Goal: Transaction & Acquisition: Purchase product/service

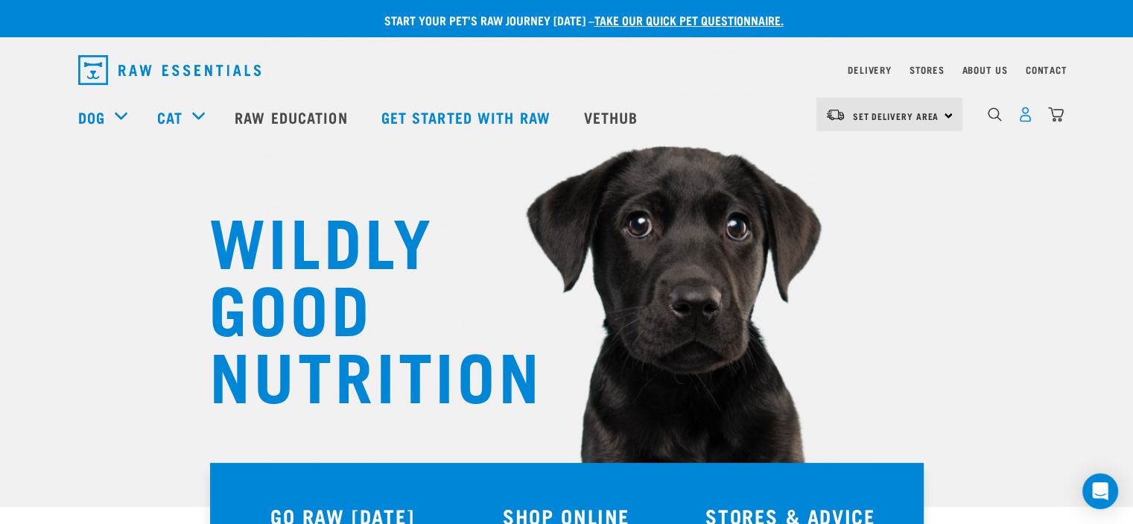
click at [1026, 121] on img "dropdown navigation" at bounding box center [1026, 115] width 16 height 16
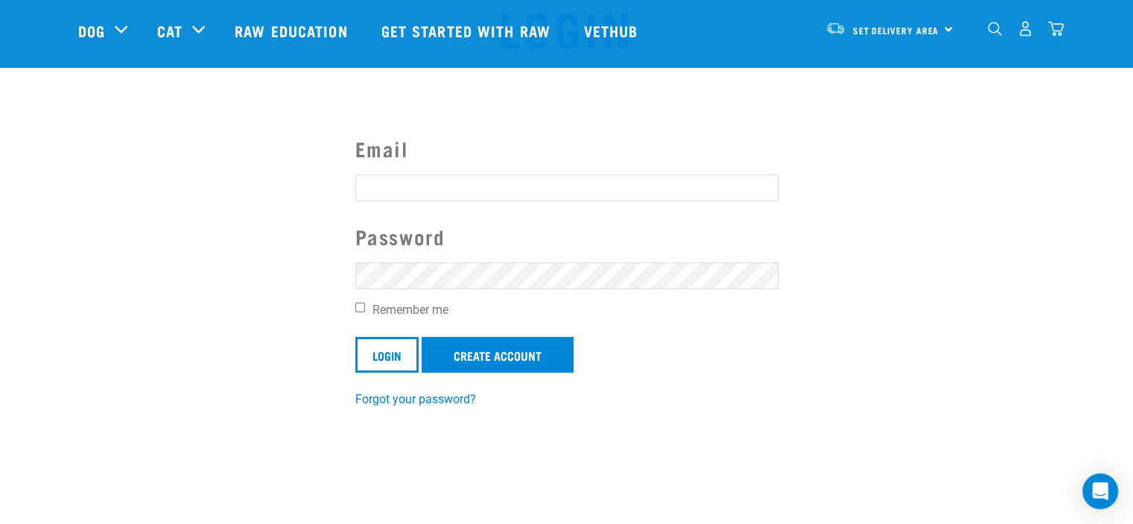
scroll to position [149, 0]
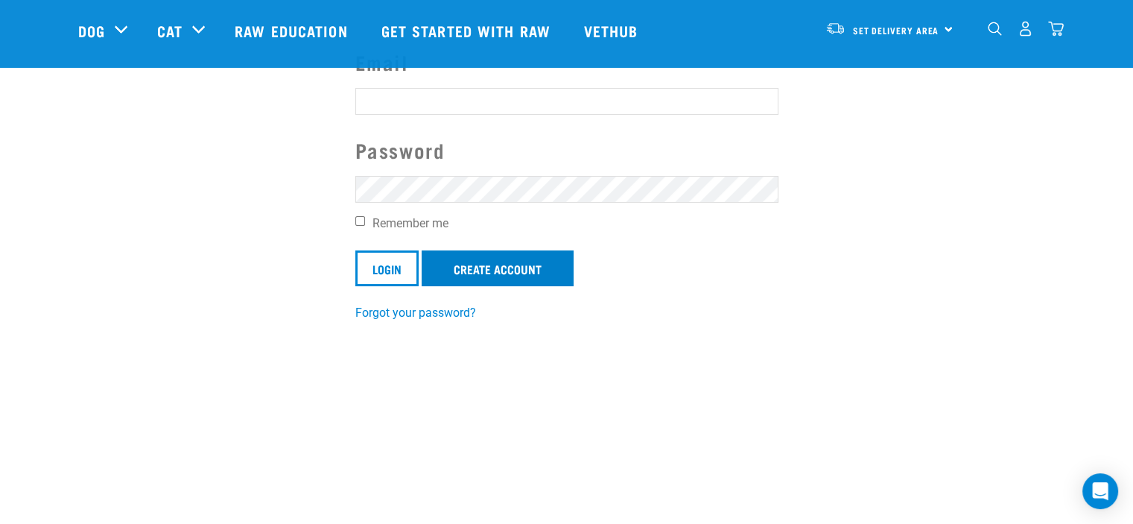
type input "bharnett11@gmail.com"
click at [506, 267] on link "Create Account" at bounding box center [498, 268] width 152 height 36
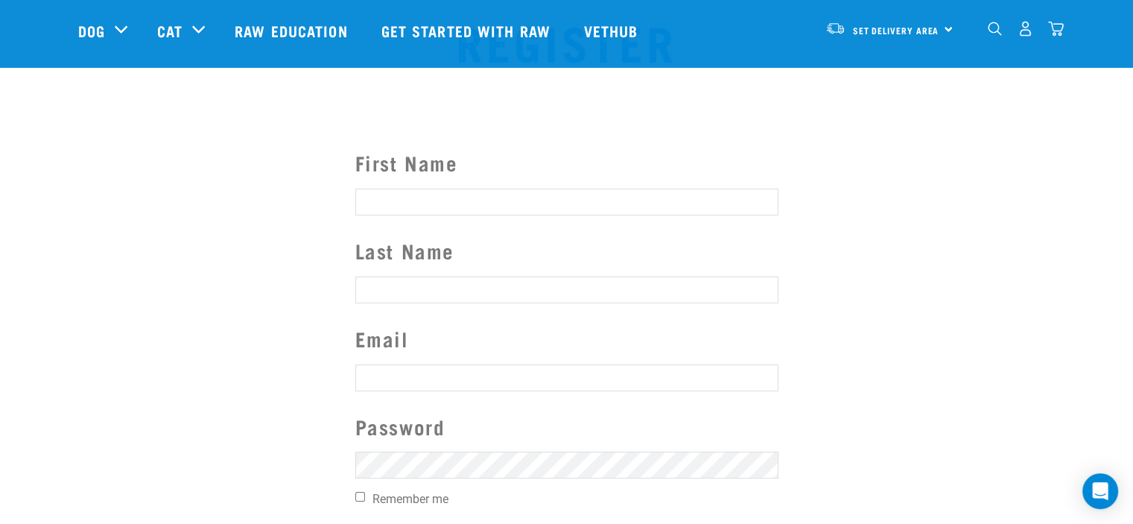
scroll to position [75, 0]
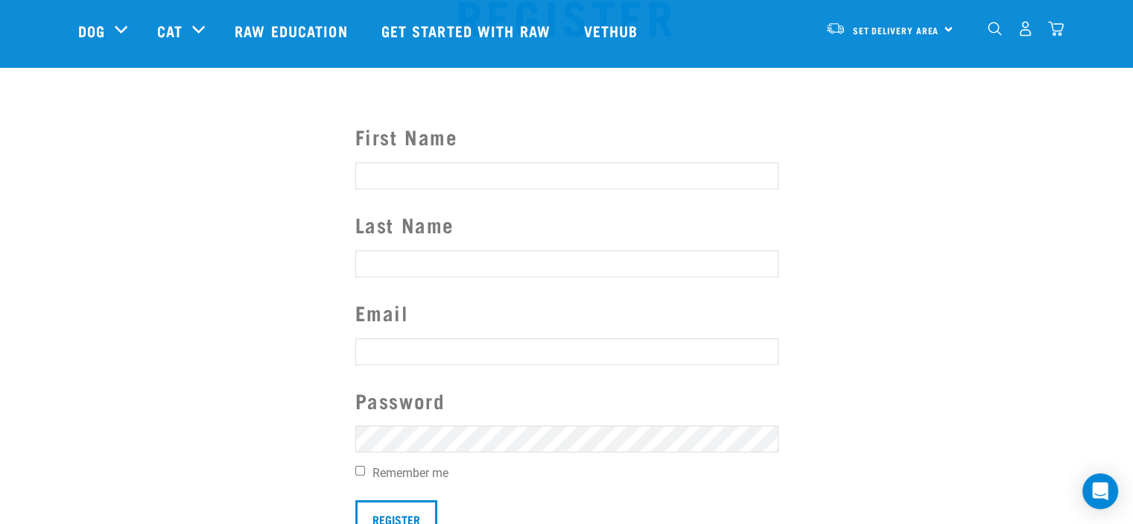
type input "bharnett11@gmail.com"
click at [469, 177] on input "First Name" at bounding box center [566, 175] width 423 height 27
type input "Ben"
type input "Harnett"
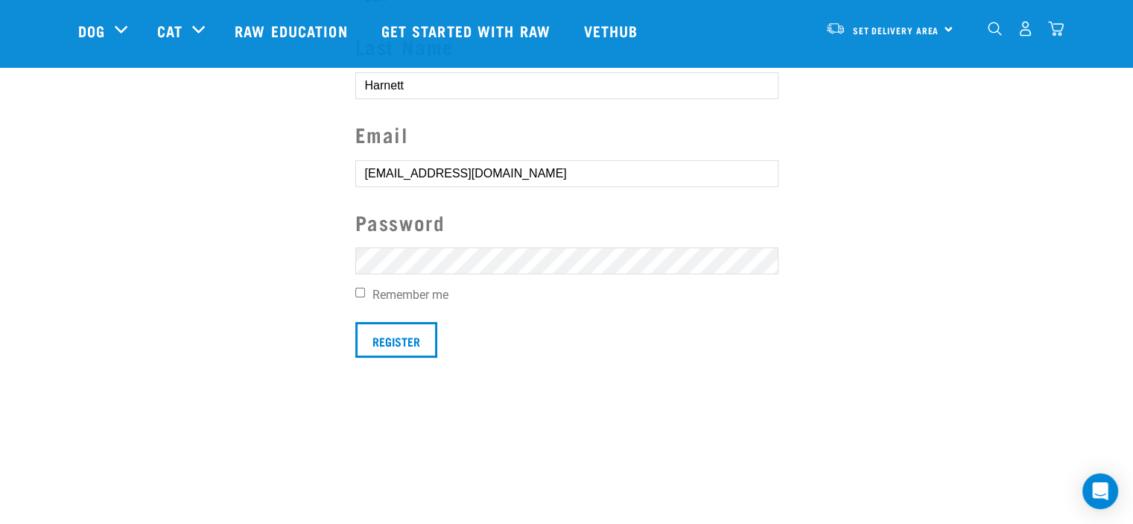
scroll to position [298, 0]
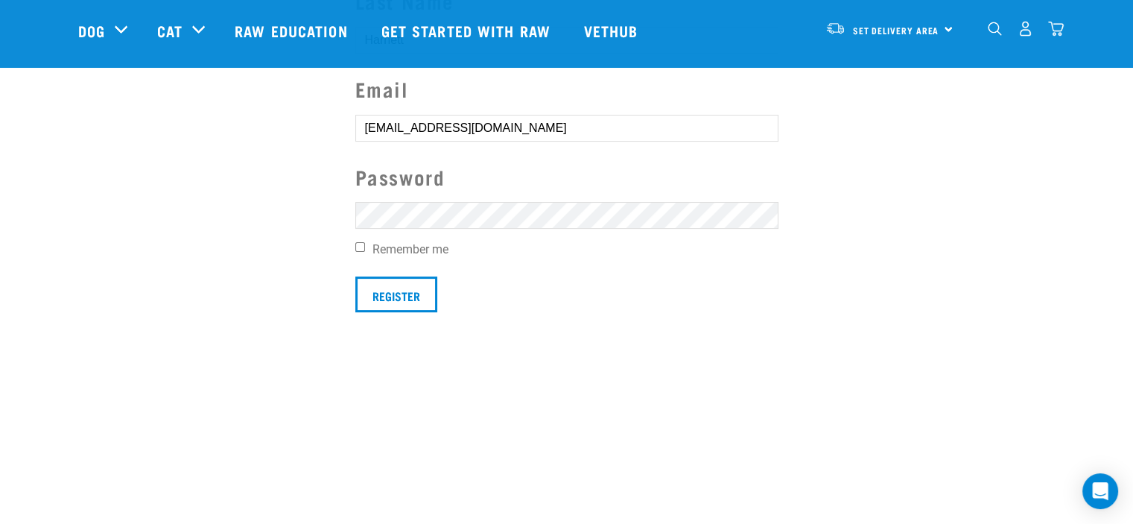
click at [358, 246] on input "Remember me" at bounding box center [360, 247] width 10 height 10
checkbox input "true"
click at [391, 295] on input "Register" at bounding box center [396, 294] width 82 height 36
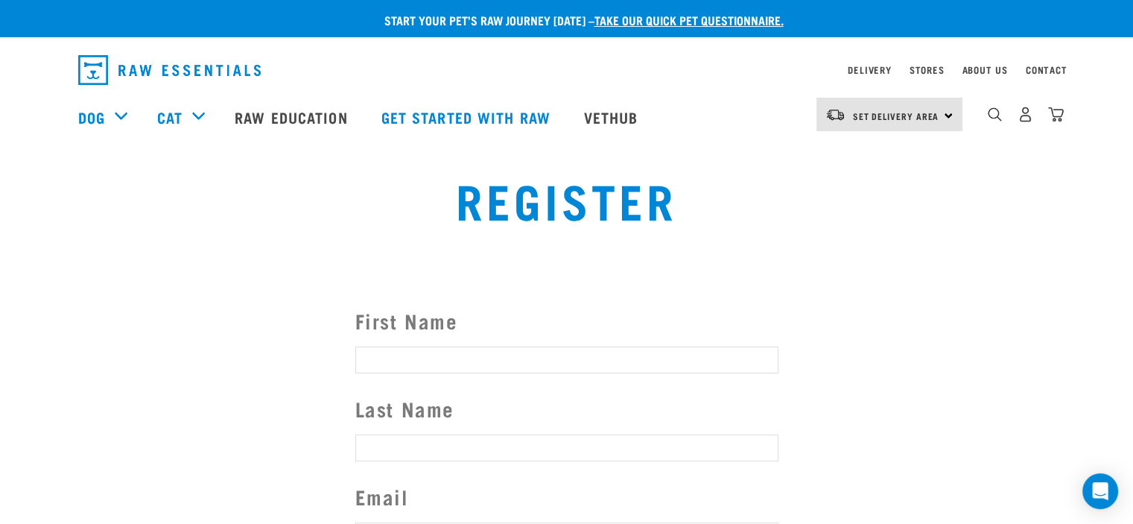
type input "bharnett11@gmail.com"
click at [28, 243] on button "delete" at bounding box center [20, 235] width 15 height 15
click at [1025, 119] on img "dropdown navigation" at bounding box center [1026, 115] width 16 height 16
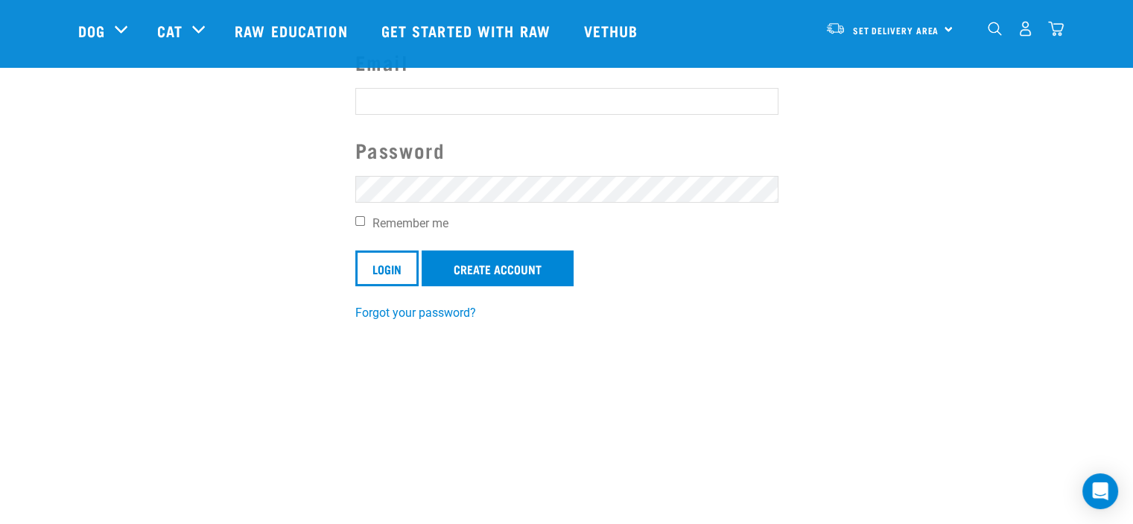
scroll to position [75, 0]
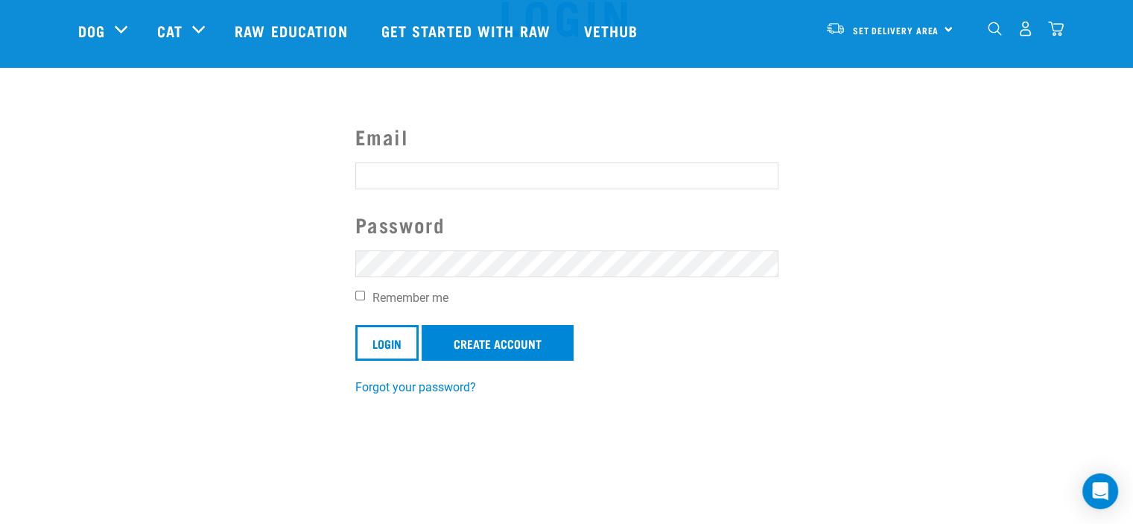
type input "bharnett11@gmail.com"
click at [359, 297] on input "Remember me" at bounding box center [360, 296] width 10 height 10
checkbox input "true"
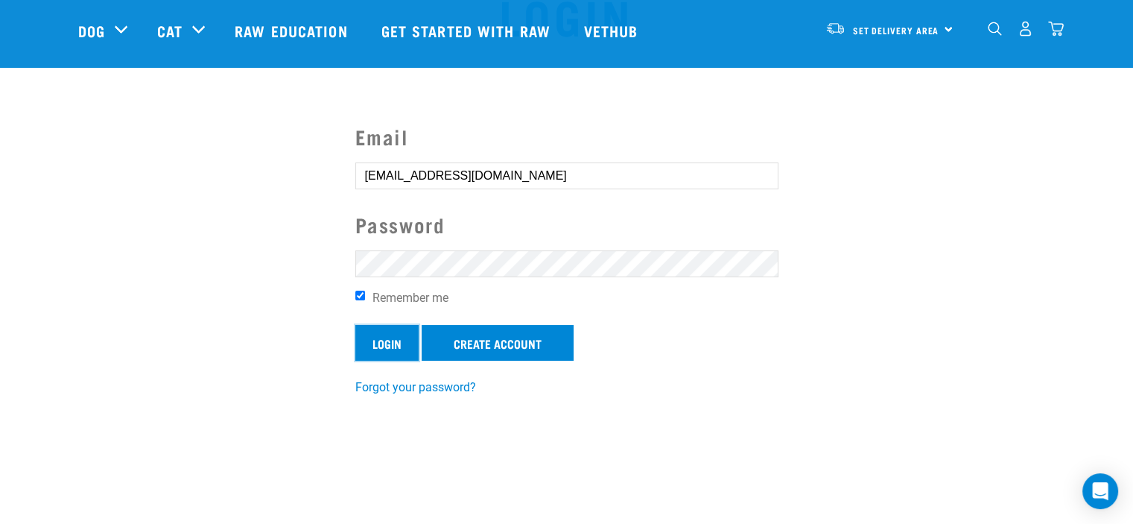
click at [381, 343] on input "Login" at bounding box center [386, 343] width 63 height 36
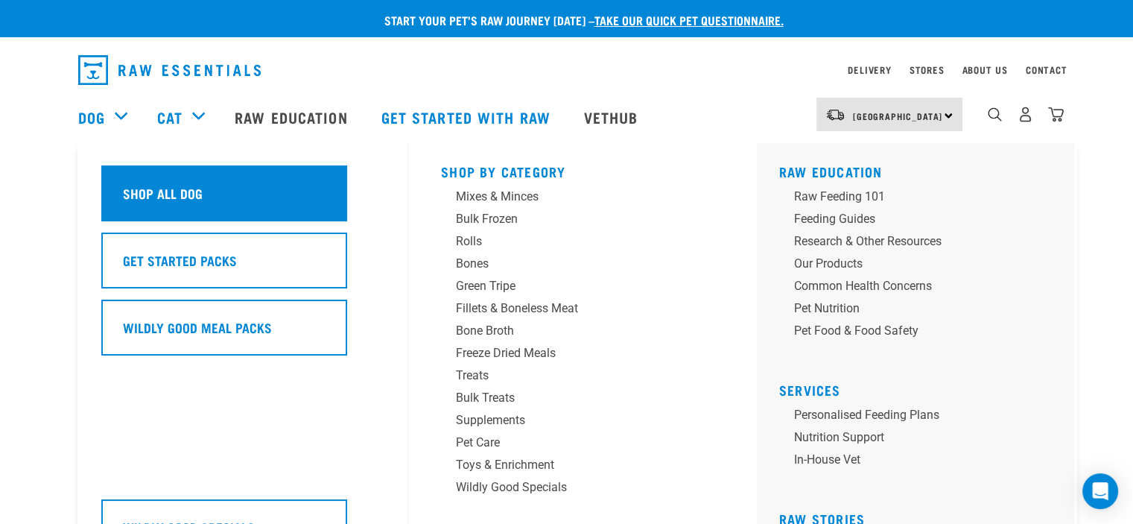
click at [148, 194] on h5 "Shop All Dog" at bounding box center [163, 192] width 80 height 19
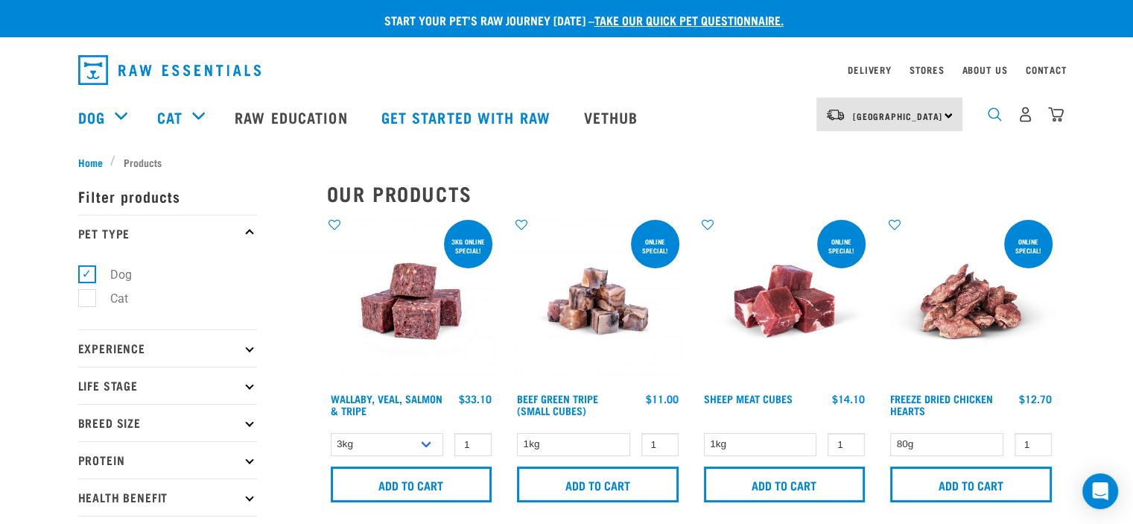
click at [994, 118] on img "dropdown navigation" at bounding box center [995, 114] width 14 height 14
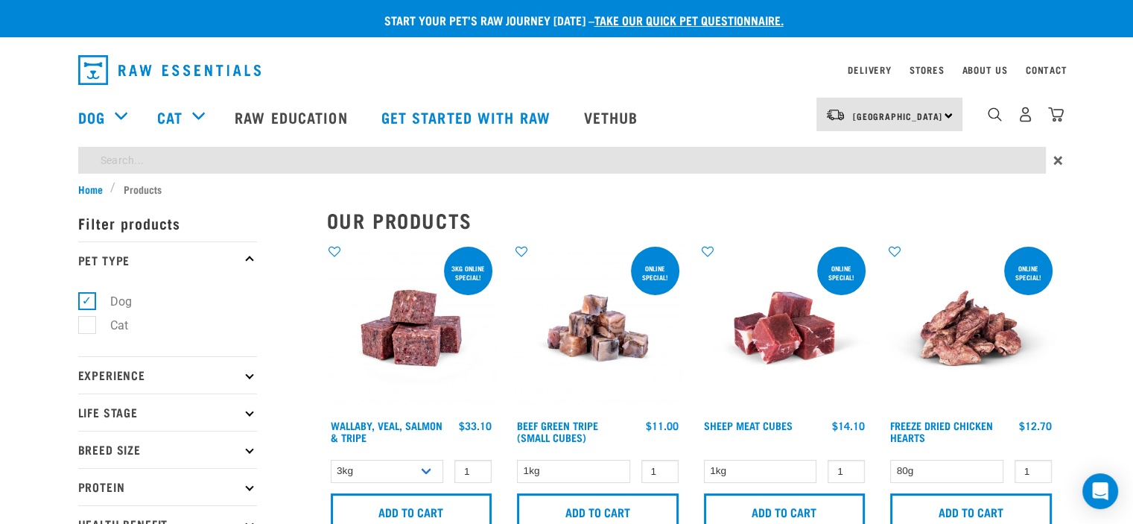
click at [189, 161] on input "search" at bounding box center [562, 160] width 968 height 27
type input "possum"
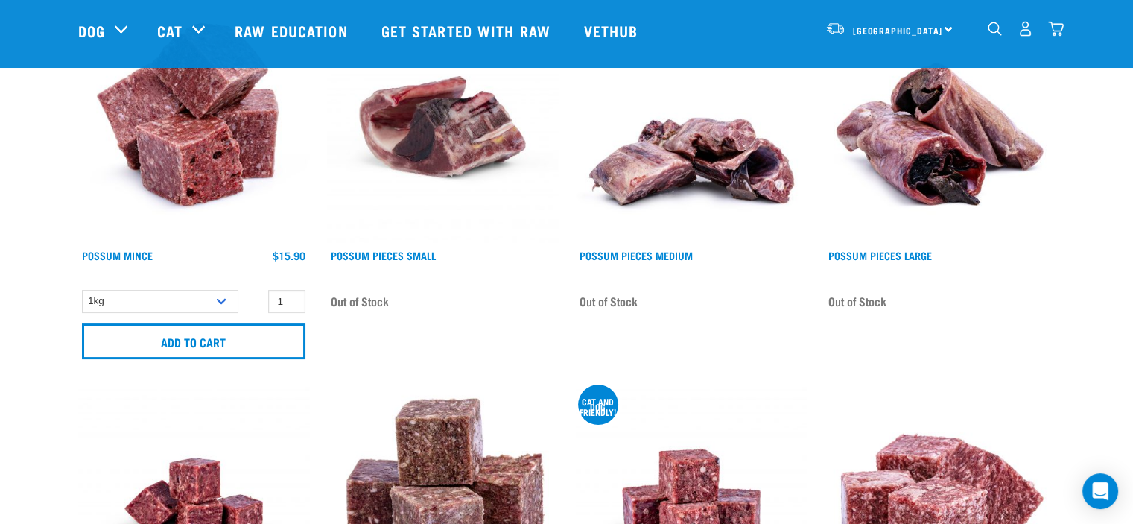
scroll to position [224, 0]
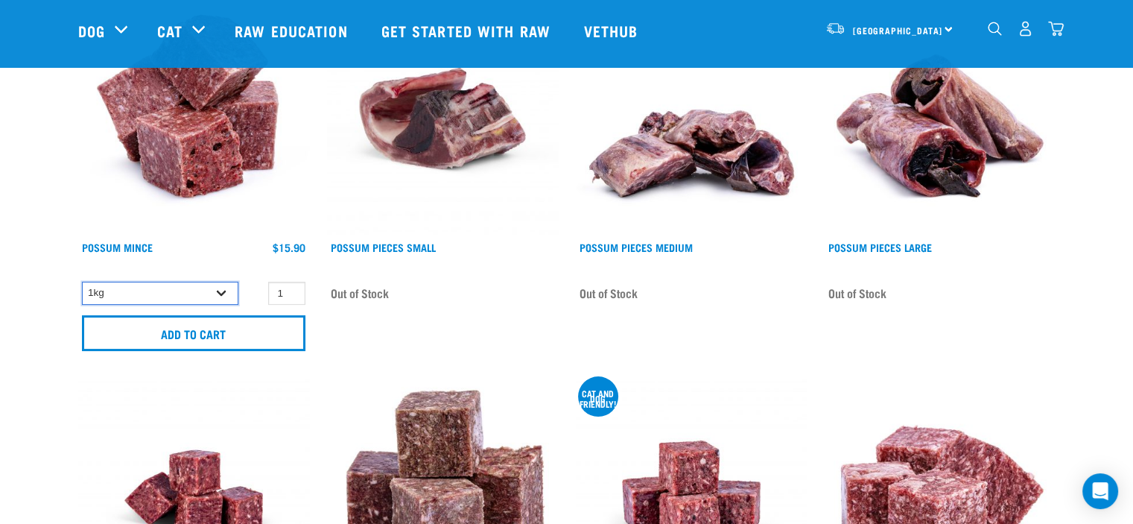
click at [221, 294] on select "1kg 3kg" at bounding box center [160, 293] width 156 height 23
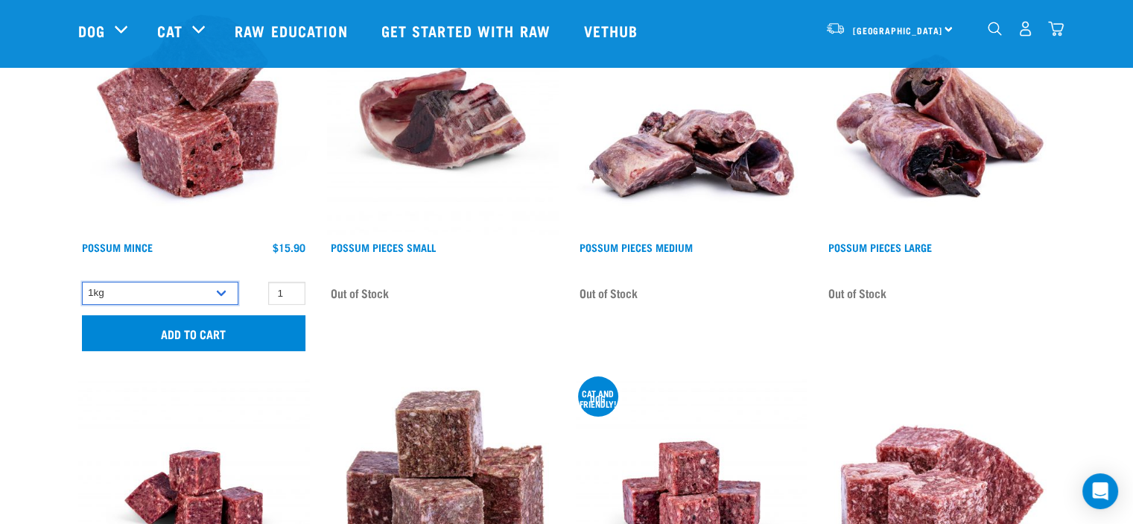
select select "457"
click at [82, 282] on select "1kg 3kg" at bounding box center [160, 293] width 156 height 23
click at [178, 332] on input "Add to cart" at bounding box center [194, 333] width 224 height 36
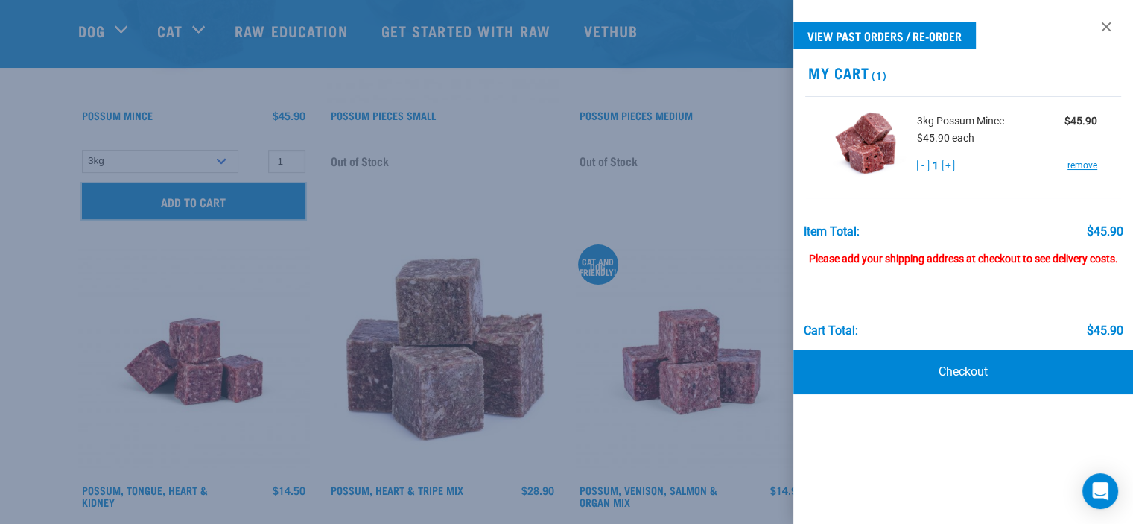
scroll to position [373, 0]
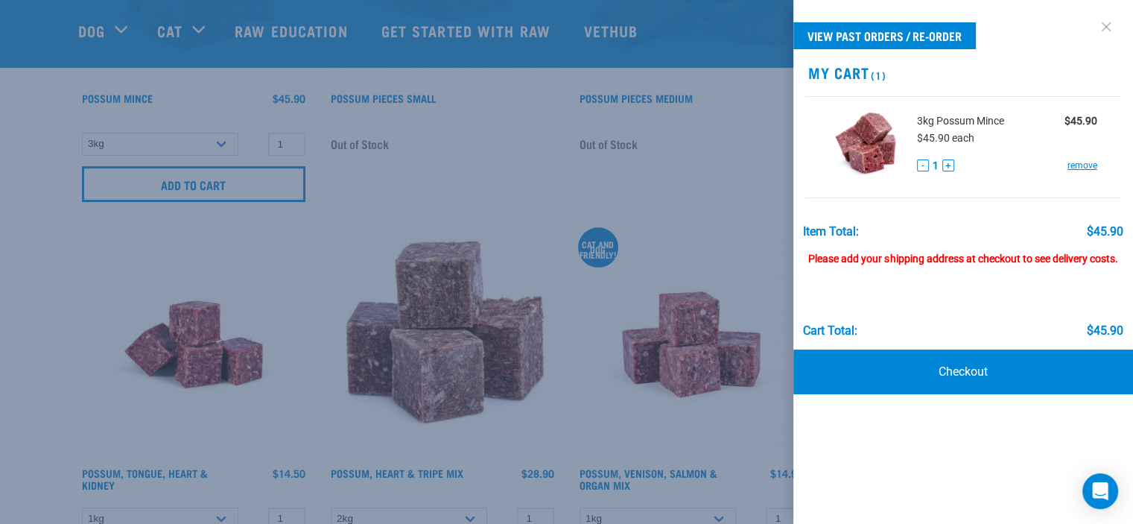
click at [1106, 28] on link at bounding box center [1106, 27] width 24 height 24
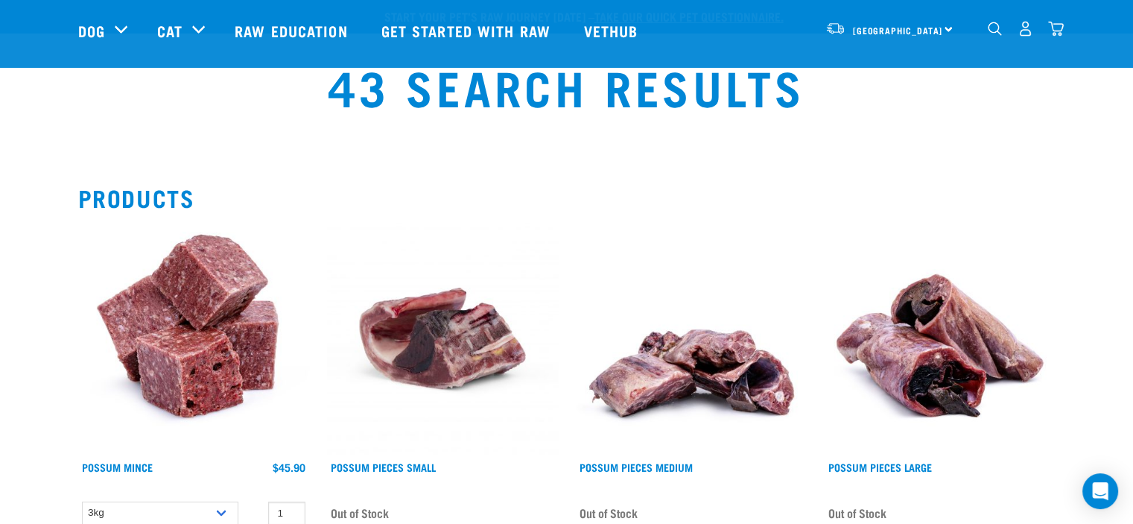
scroll to position [0, 0]
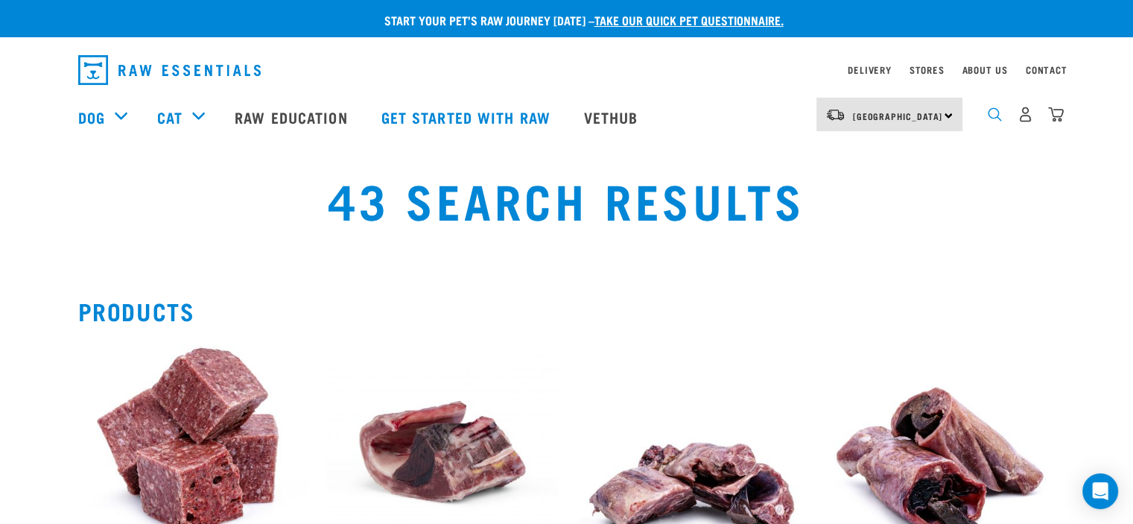
click at [995, 120] on img "dropdown navigation" at bounding box center [995, 114] width 14 height 14
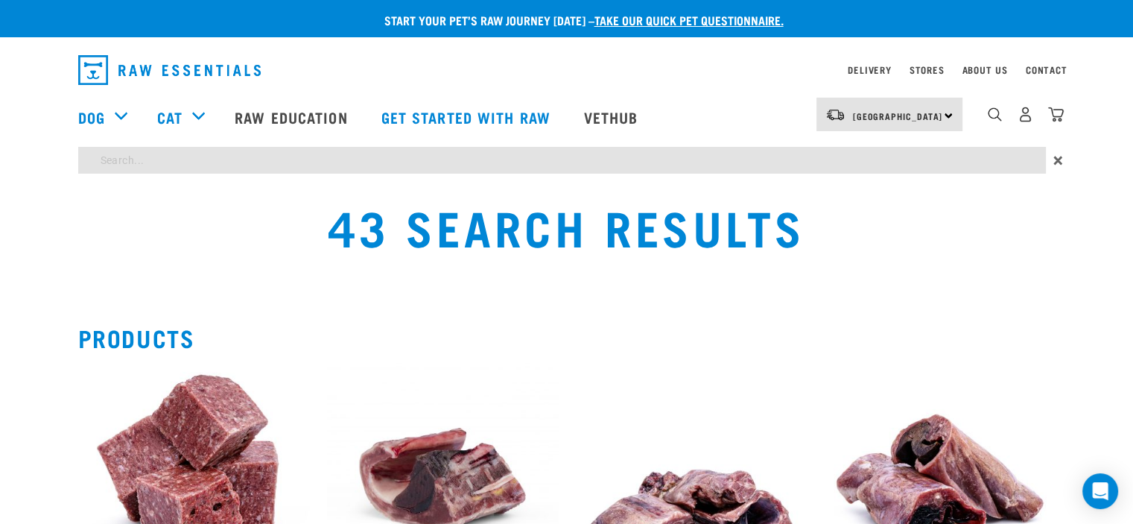
click at [146, 161] on input "search" at bounding box center [562, 160] width 968 height 27
type input "wallaby"
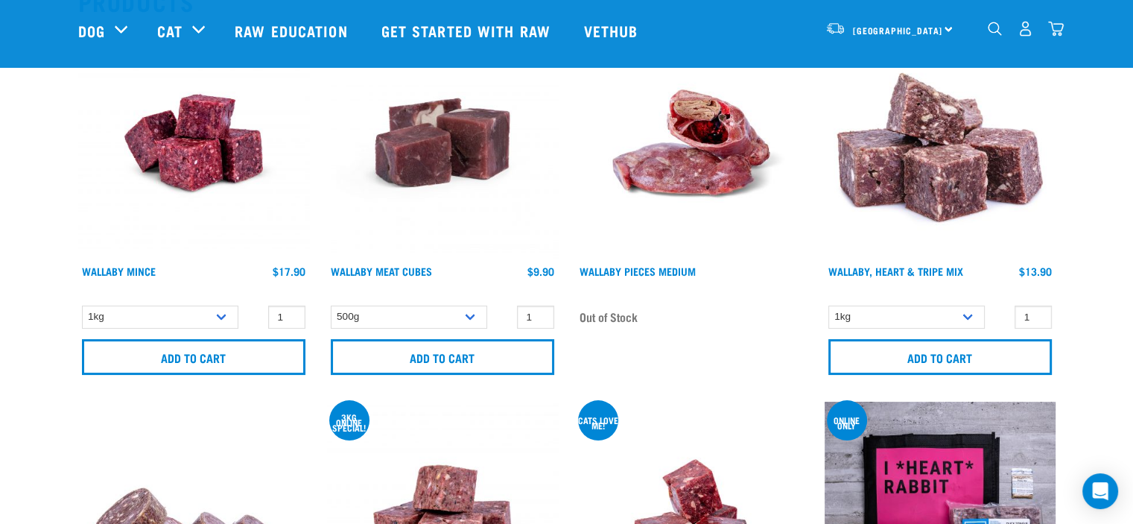
scroll to position [224, 0]
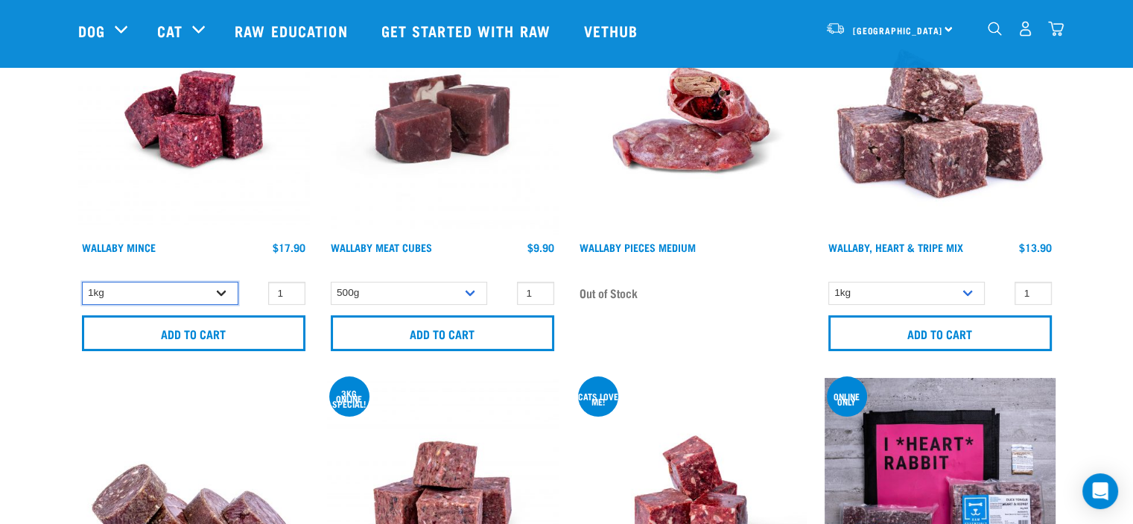
click at [221, 294] on select "1kg" at bounding box center [160, 293] width 156 height 23
click at [236, 235] on link at bounding box center [193, 231] width 231 height 14
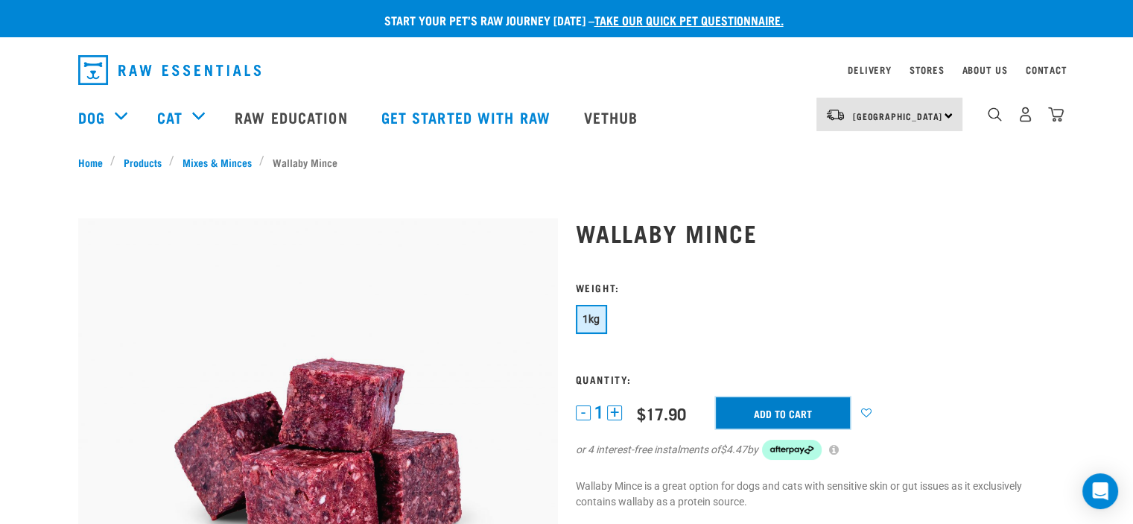
click at [800, 413] on input "Add to cart" at bounding box center [783, 412] width 134 height 31
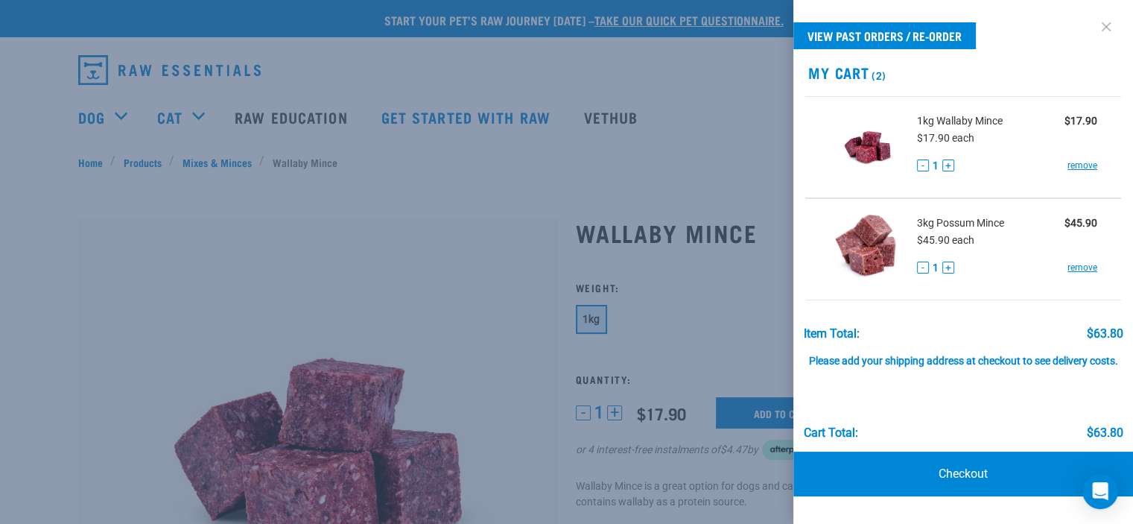
click at [1105, 25] on link at bounding box center [1106, 27] width 24 height 24
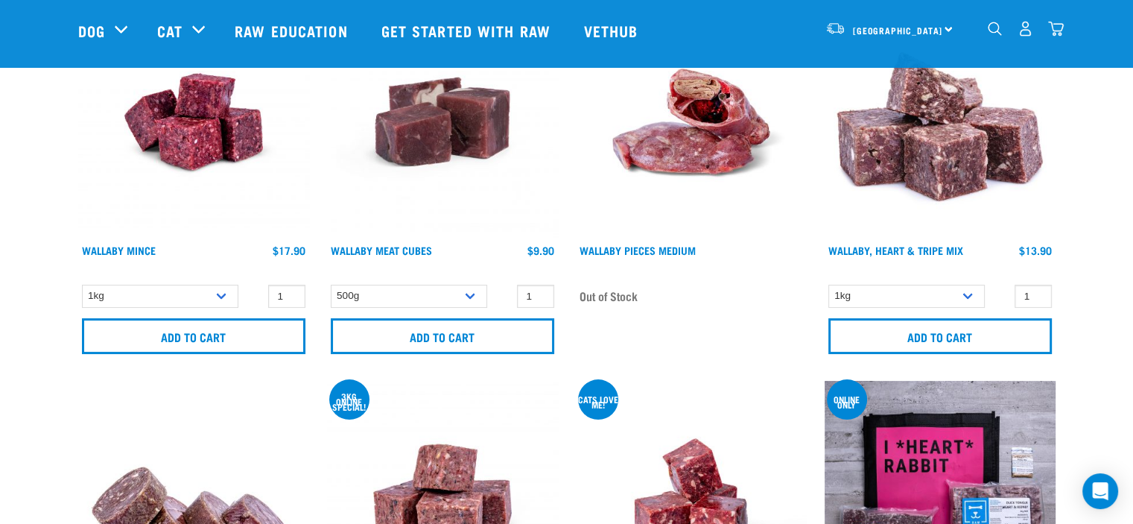
scroll to position [184, 0]
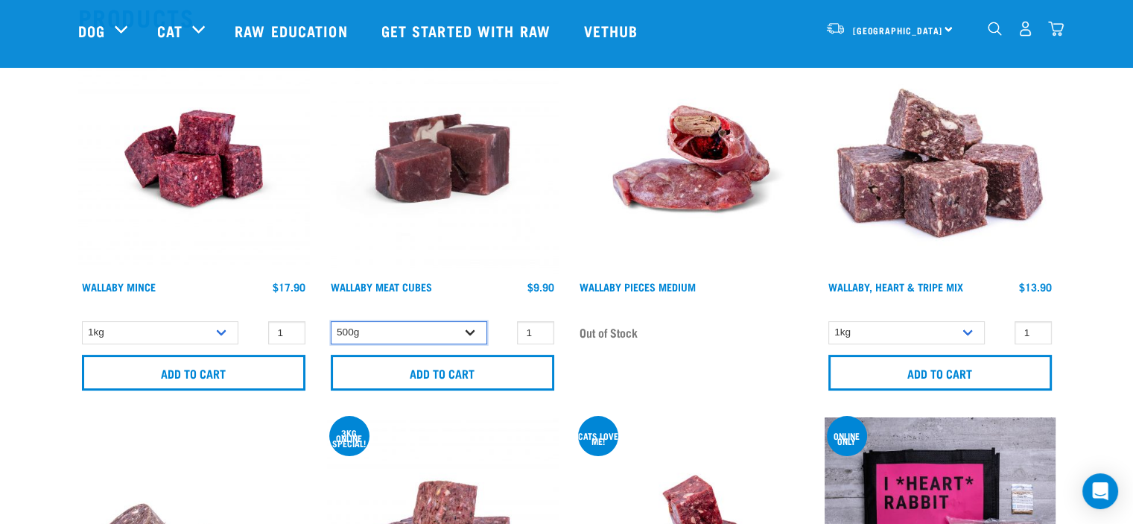
click at [471, 333] on select "500g" at bounding box center [409, 332] width 156 height 23
click at [470, 292] on div "Wallaby Meat Cubes" at bounding box center [409, 296] width 156 height 30
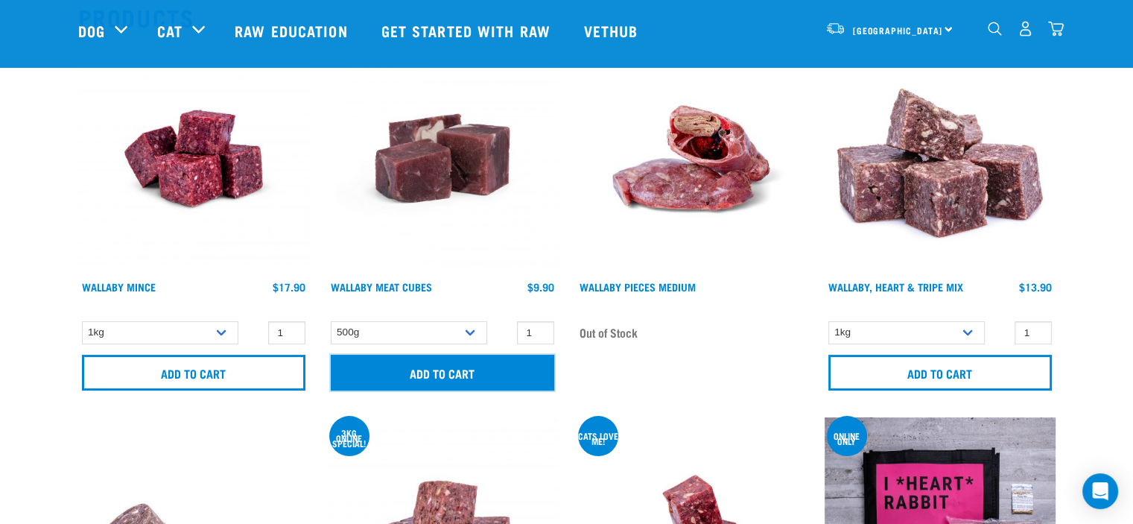
click at [456, 378] on input "Add to cart" at bounding box center [443, 373] width 224 height 36
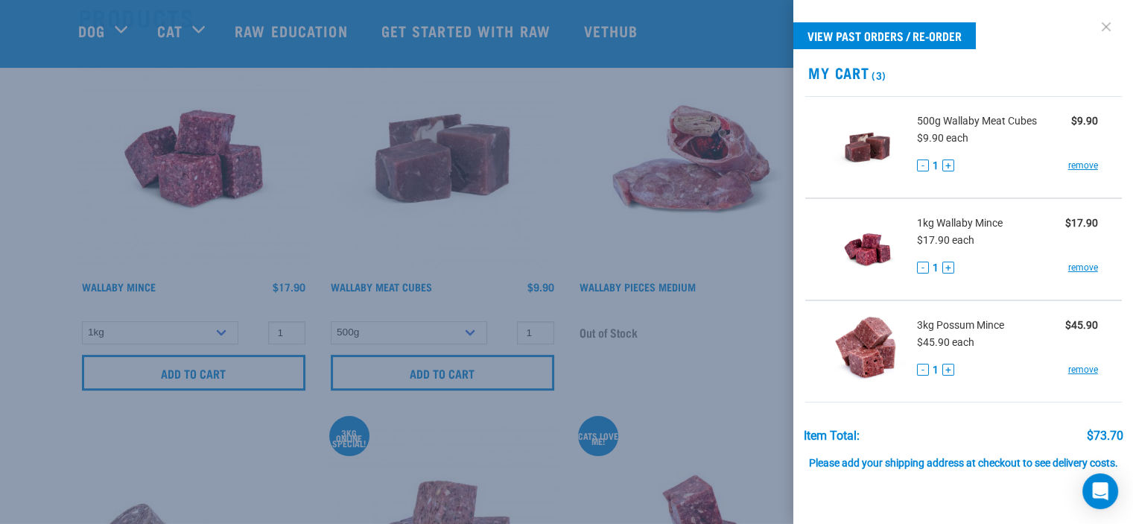
click at [1094, 25] on link at bounding box center [1106, 27] width 24 height 24
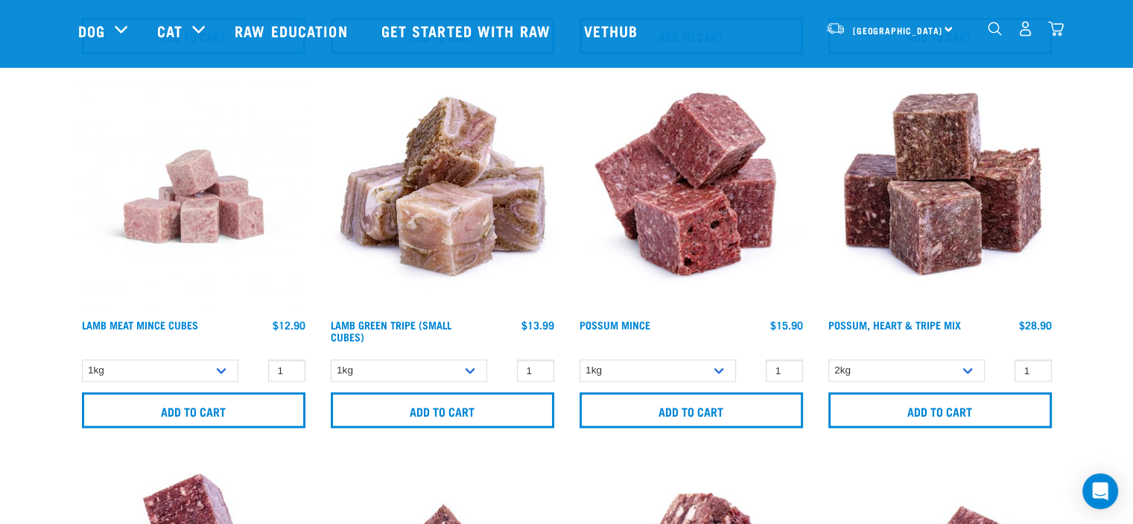
scroll to position [2047, 0]
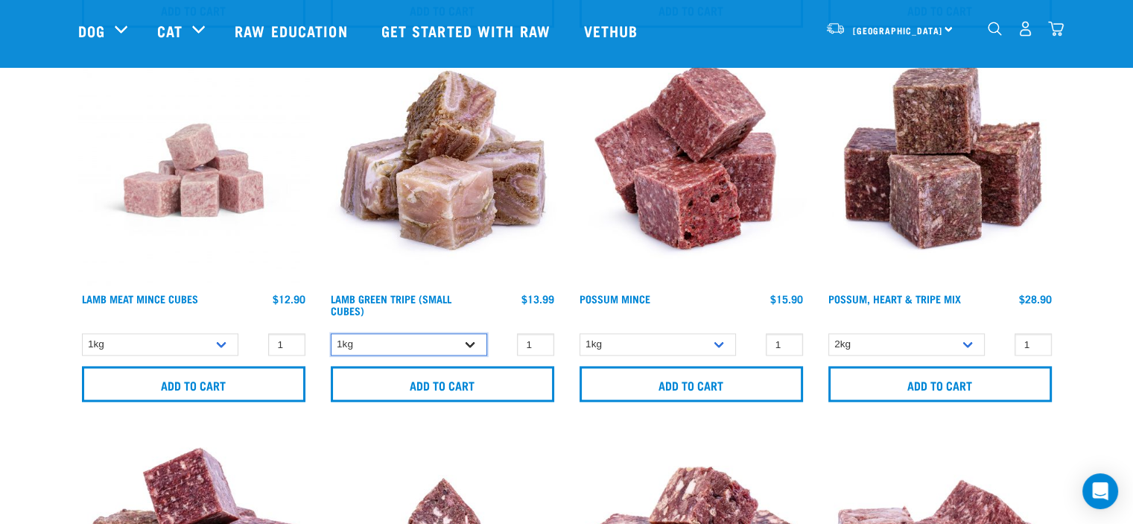
click at [469, 341] on select "1kg 3kg" at bounding box center [409, 344] width 156 height 23
select select "344959"
click at [331, 333] on select "1kg 3kg" at bounding box center [409, 344] width 156 height 23
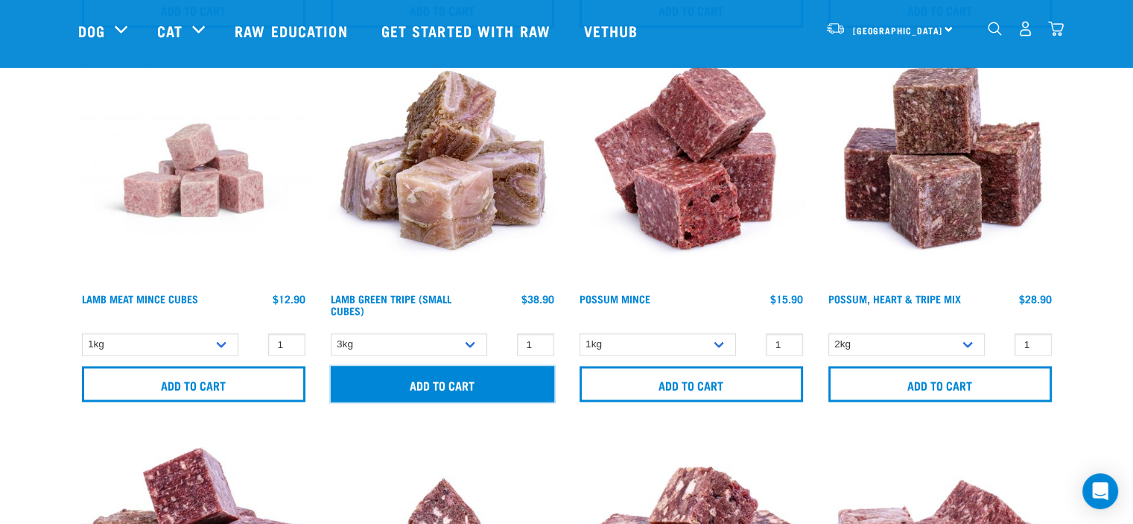
click at [463, 384] on input "Add to cart" at bounding box center [443, 384] width 224 height 36
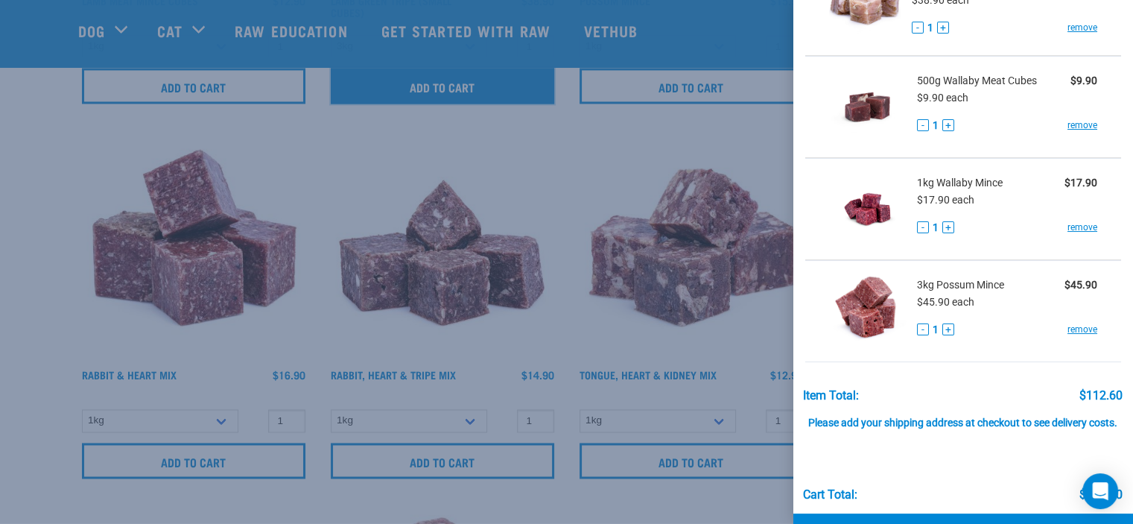
scroll to position [0, 0]
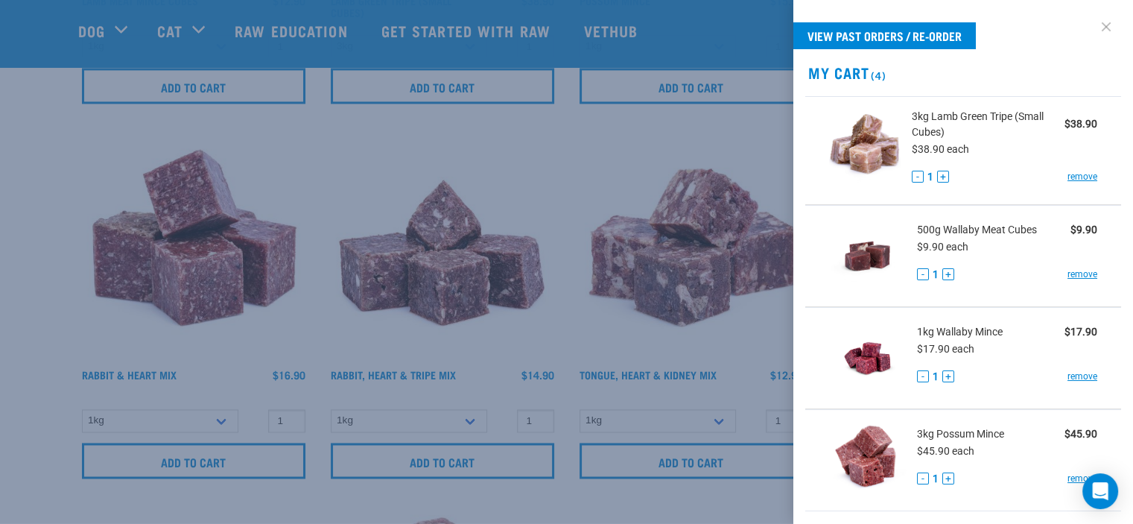
click at [1094, 25] on link at bounding box center [1106, 27] width 24 height 24
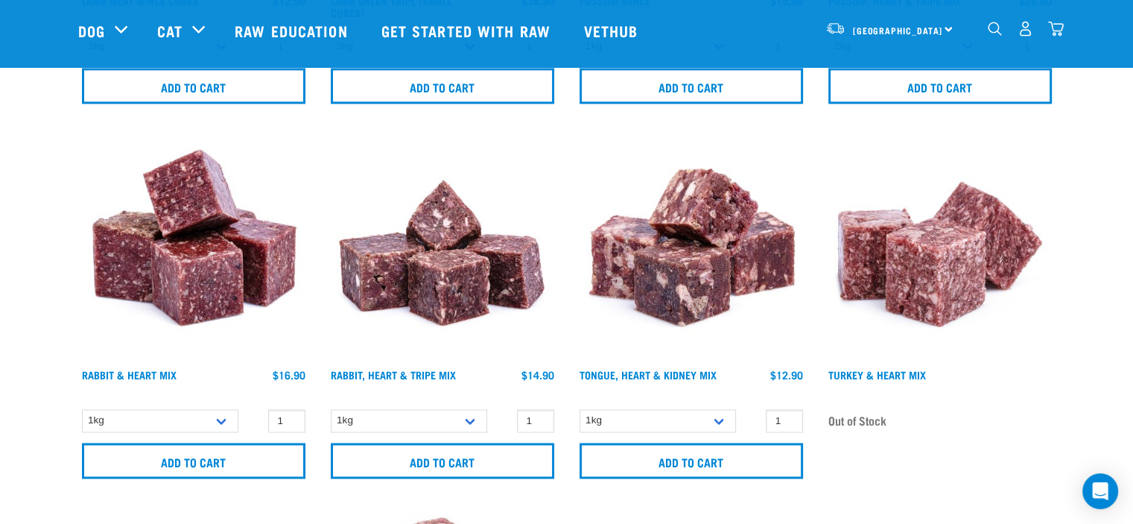
click at [995, 32] on img "dropdown navigation" at bounding box center [995, 29] width 14 height 14
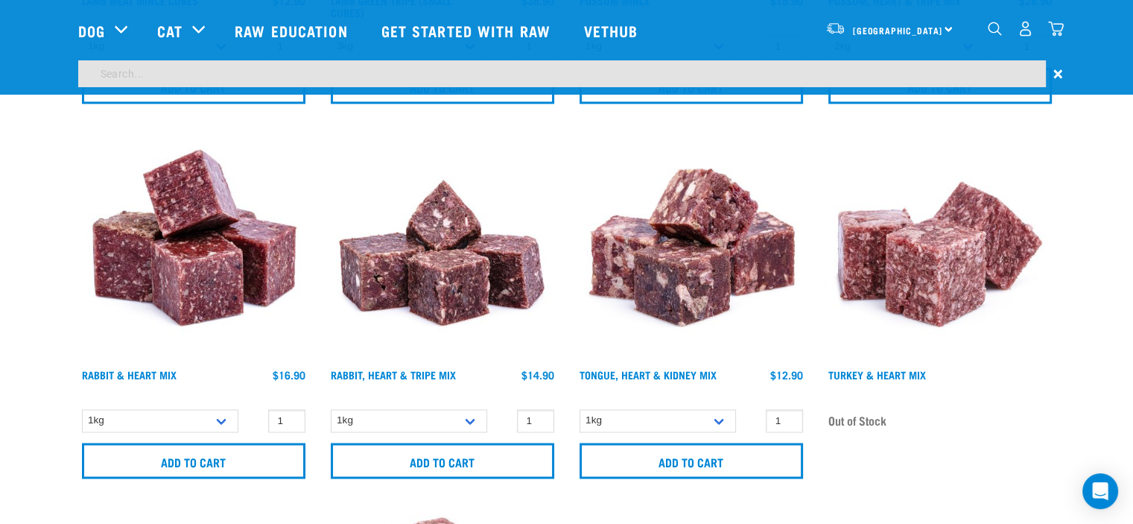
click at [132, 72] on input "search" at bounding box center [562, 73] width 968 height 27
type input "duck"
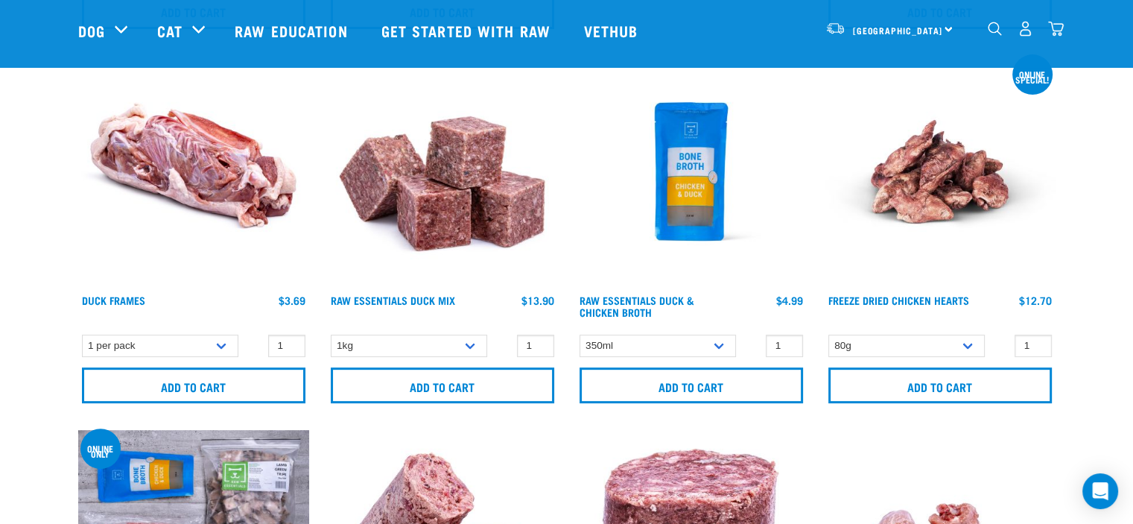
scroll to position [522, 0]
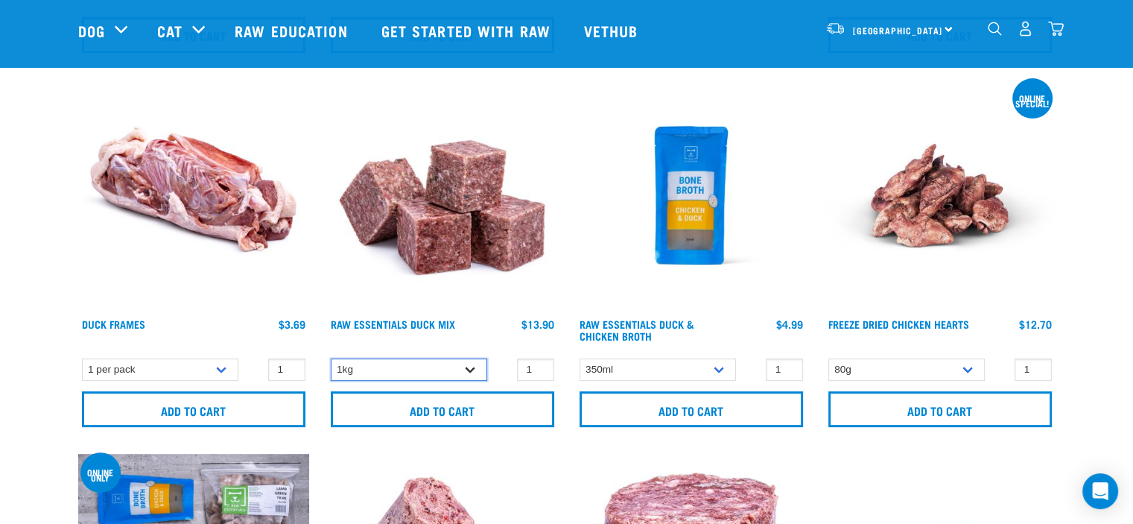
click at [469, 369] on select "1kg 3kg" at bounding box center [409, 369] width 156 height 23
click at [331, 358] on select "1kg 3kg" at bounding box center [409, 369] width 156 height 23
click at [474, 367] on select "1kg 3kg" at bounding box center [409, 369] width 156 height 23
select select "442097"
click at [331, 358] on select "1kg 3kg" at bounding box center [409, 369] width 156 height 23
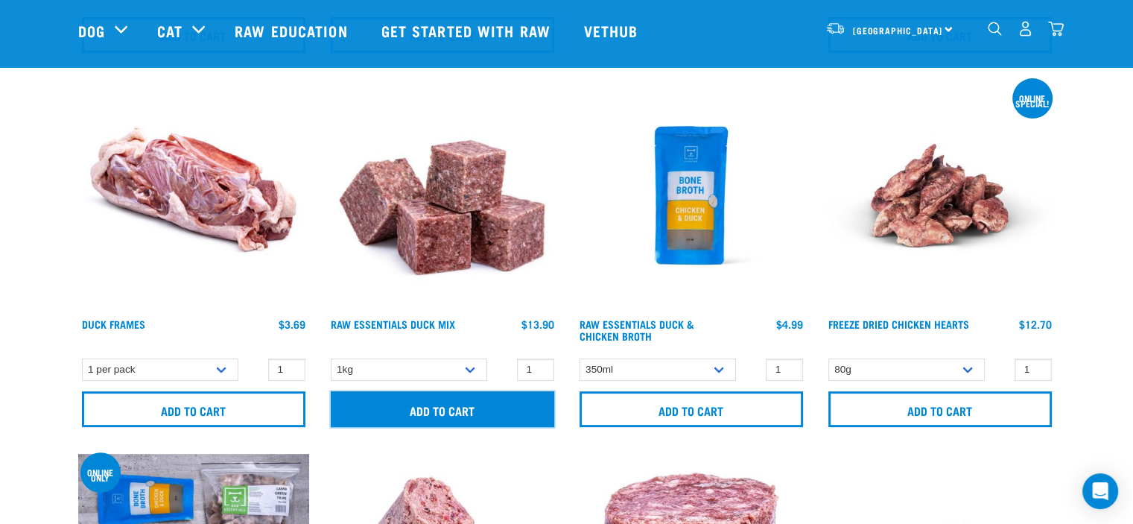
click at [455, 410] on input "Add to cart" at bounding box center [443, 409] width 224 height 36
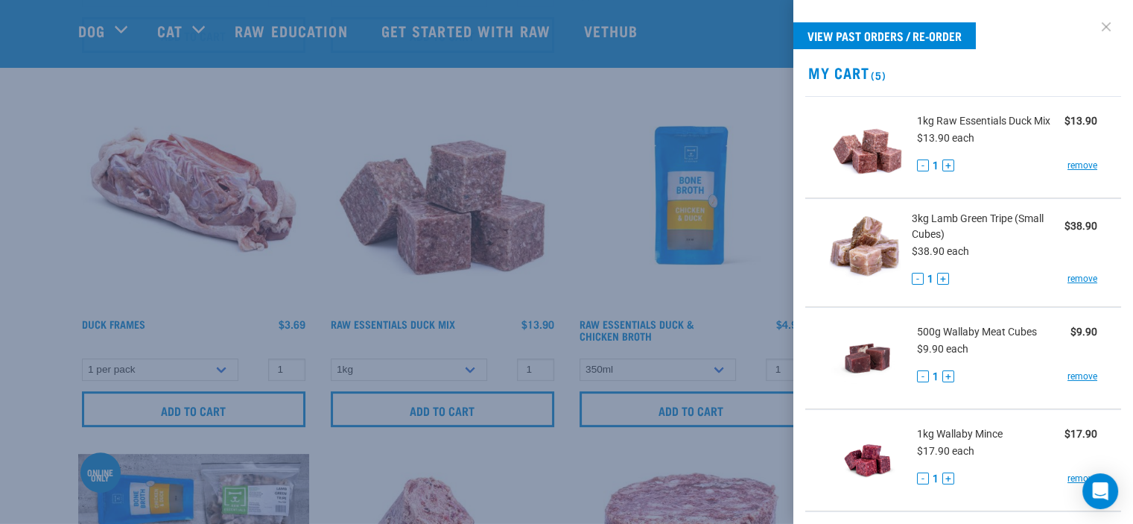
click at [1095, 26] on link at bounding box center [1106, 27] width 24 height 24
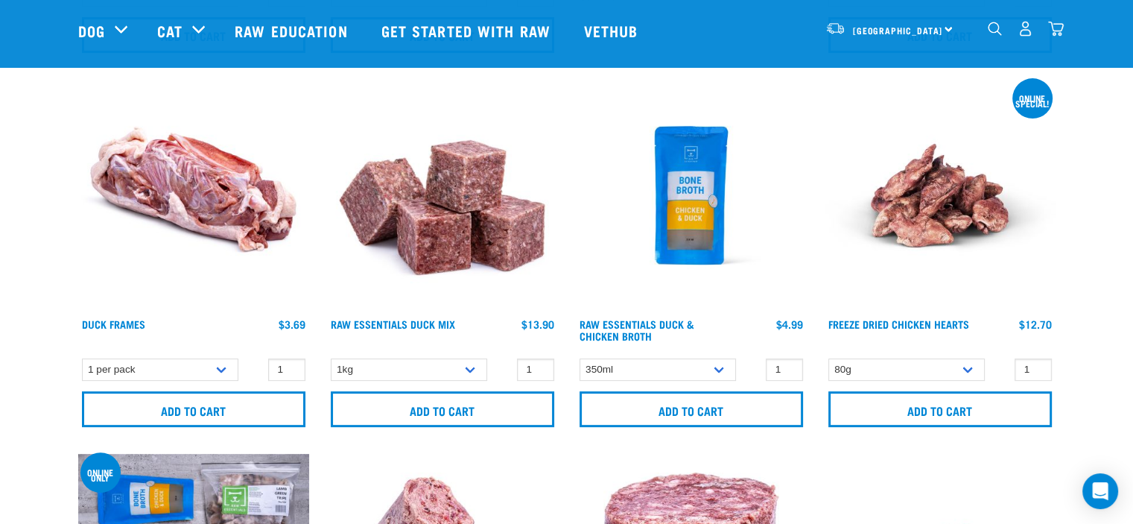
click at [995, 32] on img "dropdown navigation" at bounding box center [995, 29] width 14 height 14
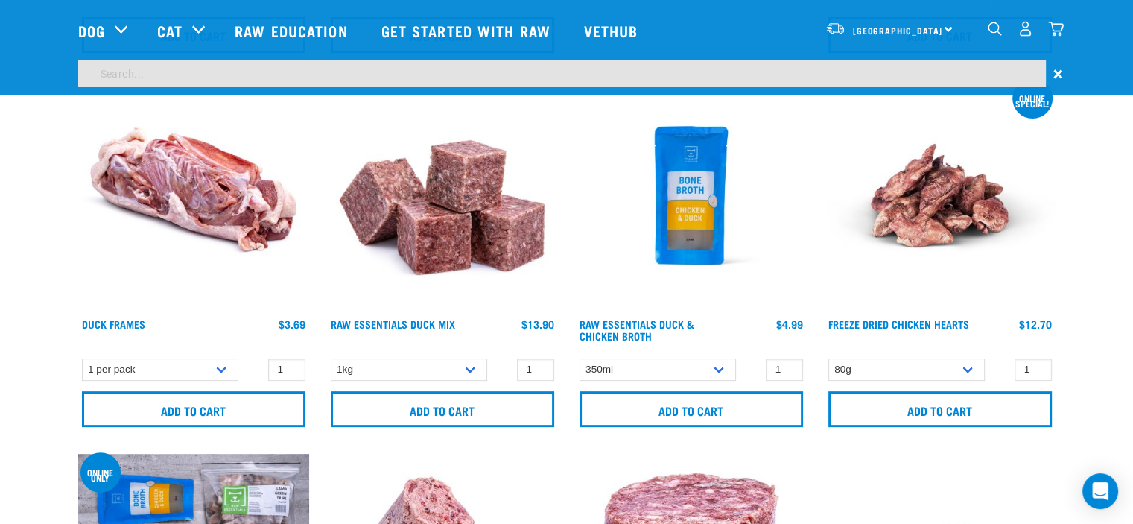
click at [837, 75] on input "search" at bounding box center [562, 73] width 968 height 27
type input "rabbit"
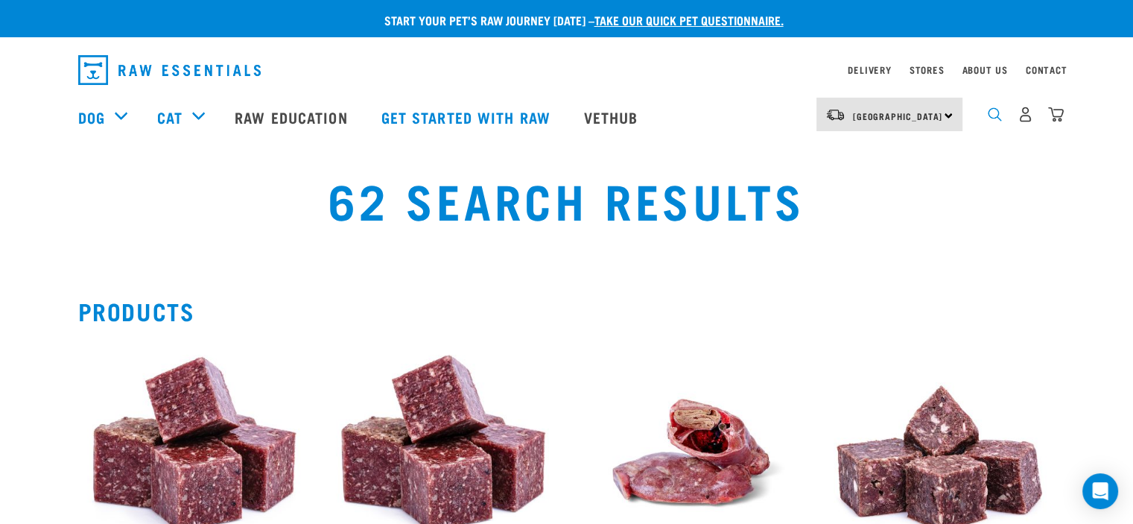
click at [995, 118] on img "dropdown navigation" at bounding box center [995, 114] width 14 height 14
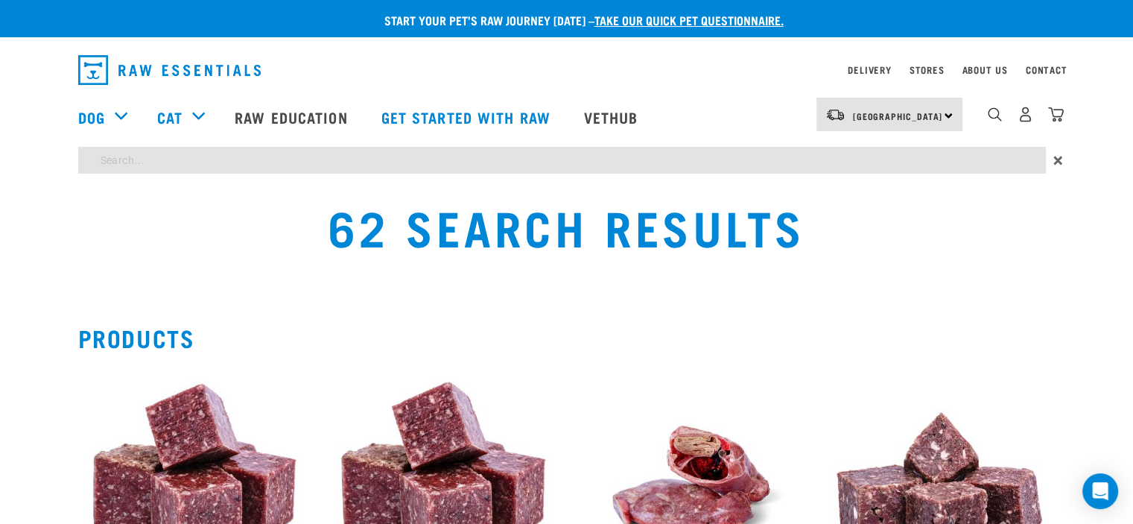
click at [136, 160] on input "search" at bounding box center [562, 160] width 968 height 27
type input "bone broth"
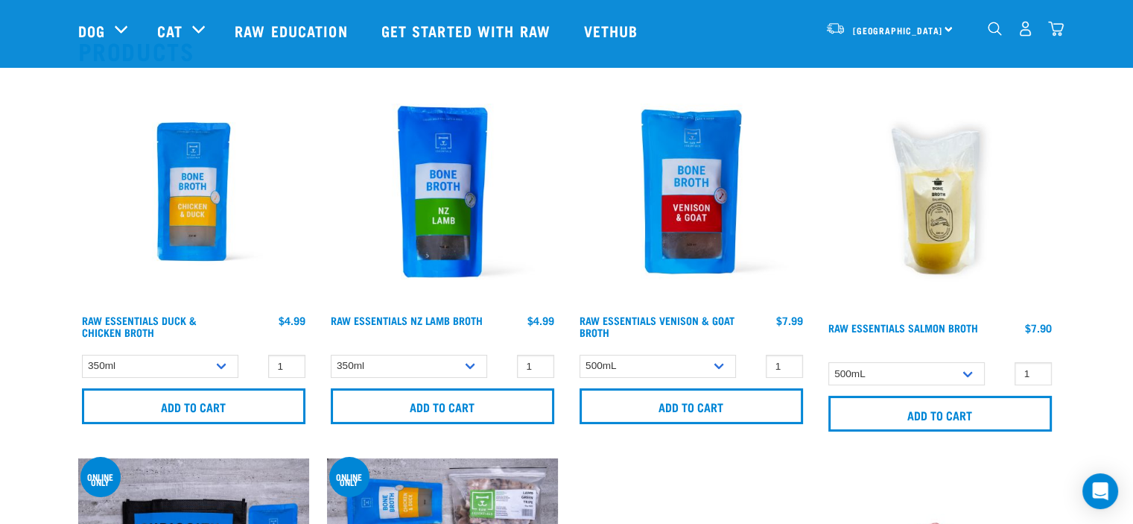
scroll to position [149, 0]
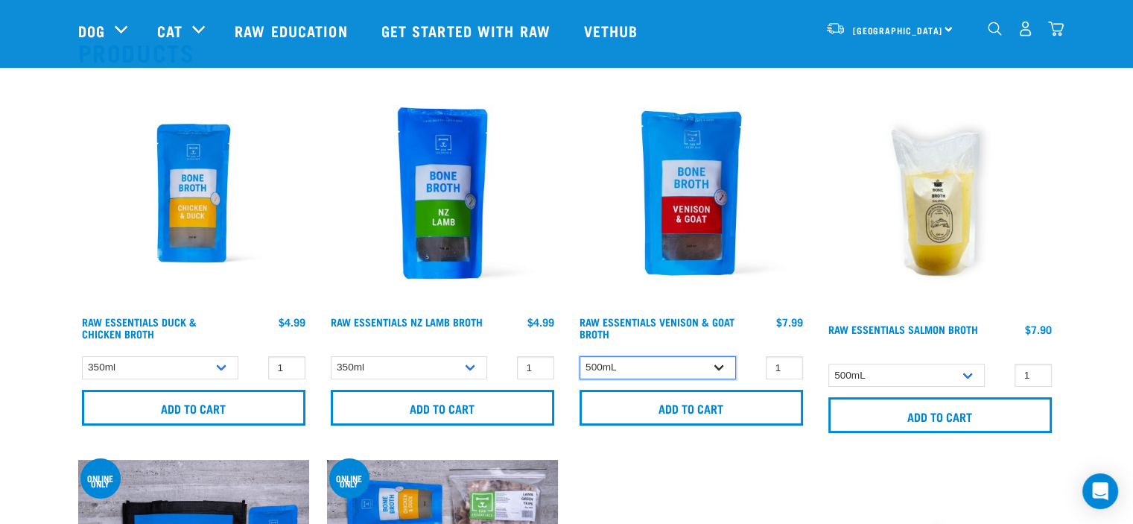
click at [720, 366] on select "500mL Bulk (24 pack)" at bounding box center [658, 367] width 156 height 23
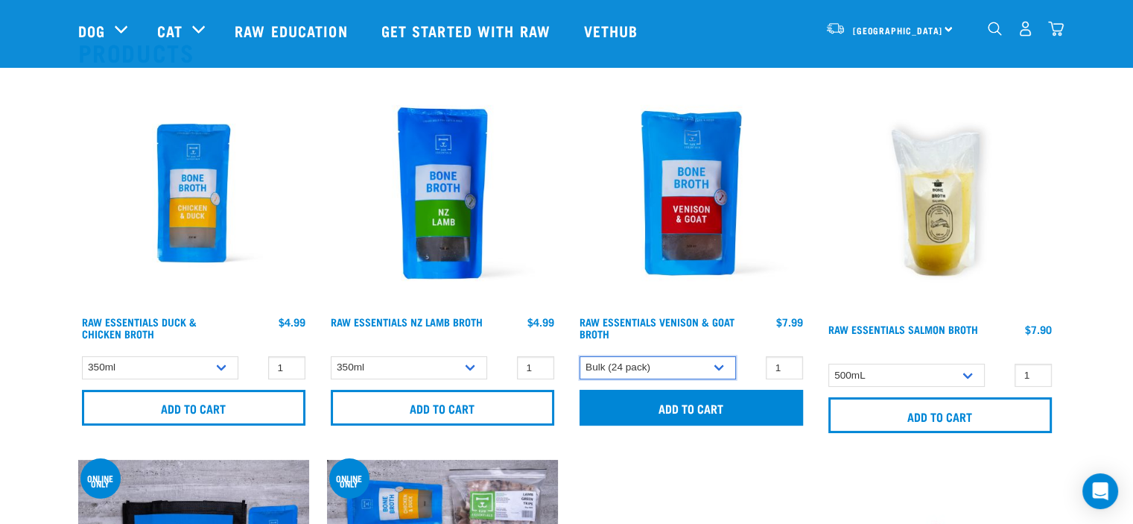
click at [580, 356] on select "500mL Bulk (24 pack)" at bounding box center [658, 367] width 156 height 23
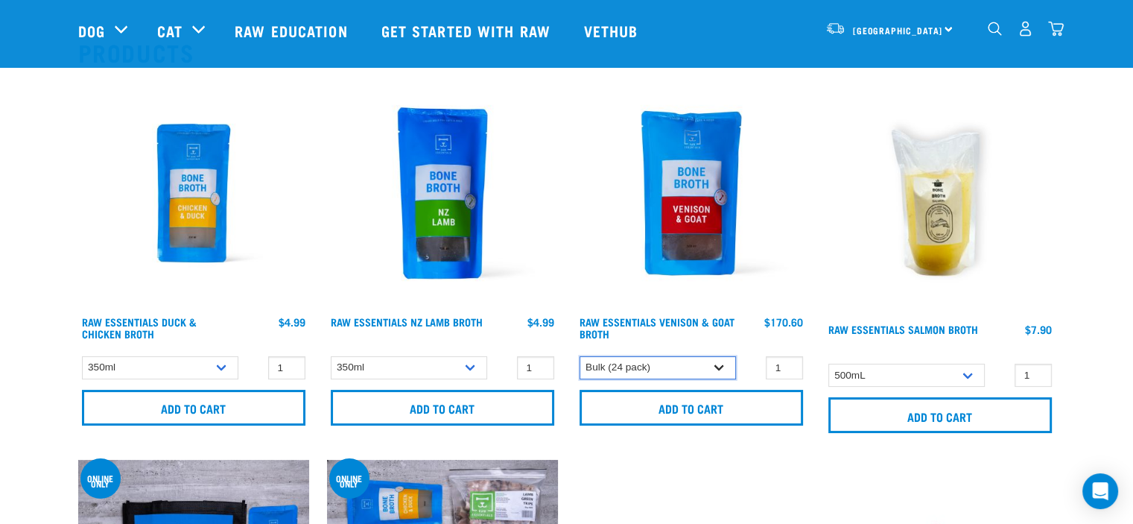
click at [721, 368] on select "500mL Bulk (24 pack)" at bounding box center [658, 367] width 156 height 23
select select "30225"
click at [580, 356] on select "500mL Bulk (24 pack)" at bounding box center [658, 367] width 156 height 23
type input "2"
click at [787, 363] on input "2" at bounding box center [784, 367] width 37 height 23
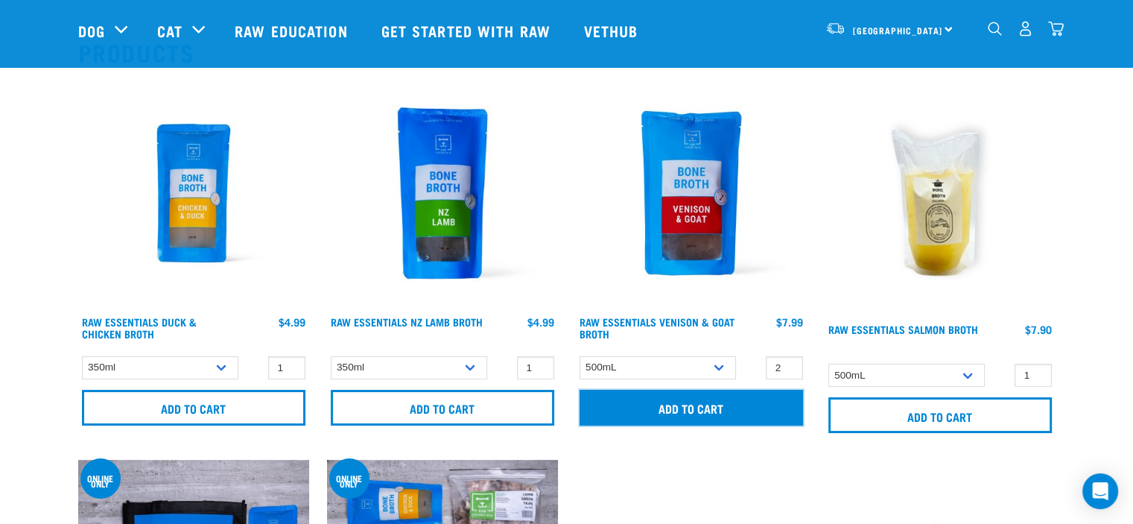
click at [718, 408] on input "Add to cart" at bounding box center [692, 408] width 224 height 36
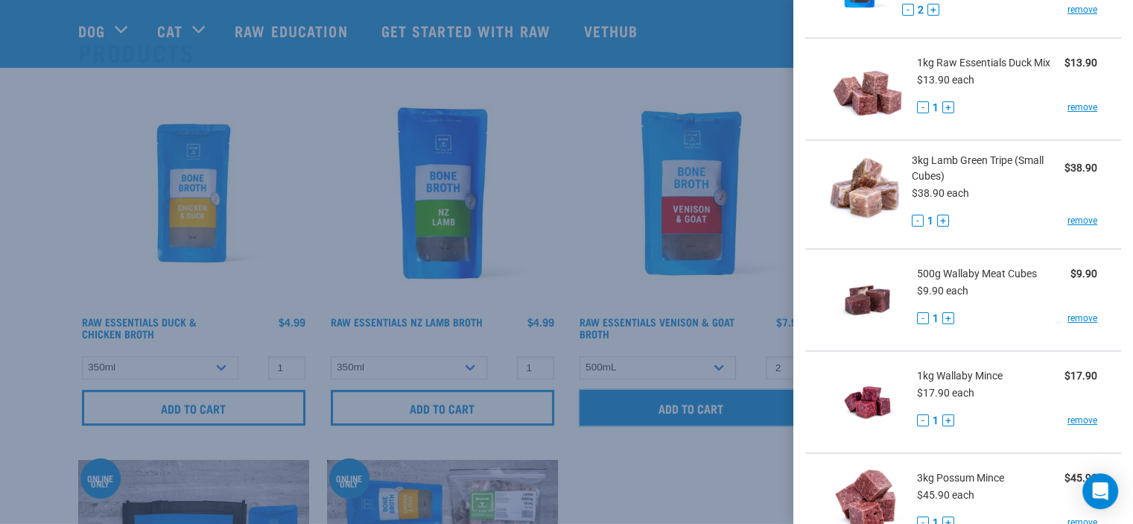
scroll to position [0, 0]
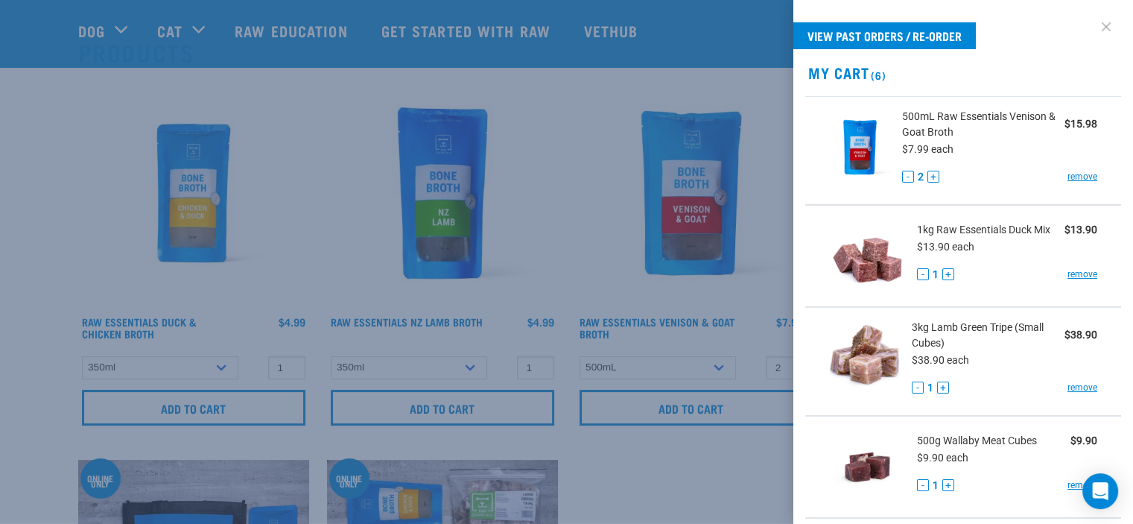
click at [1095, 25] on link at bounding box center [1106, 27] width 24 height 24
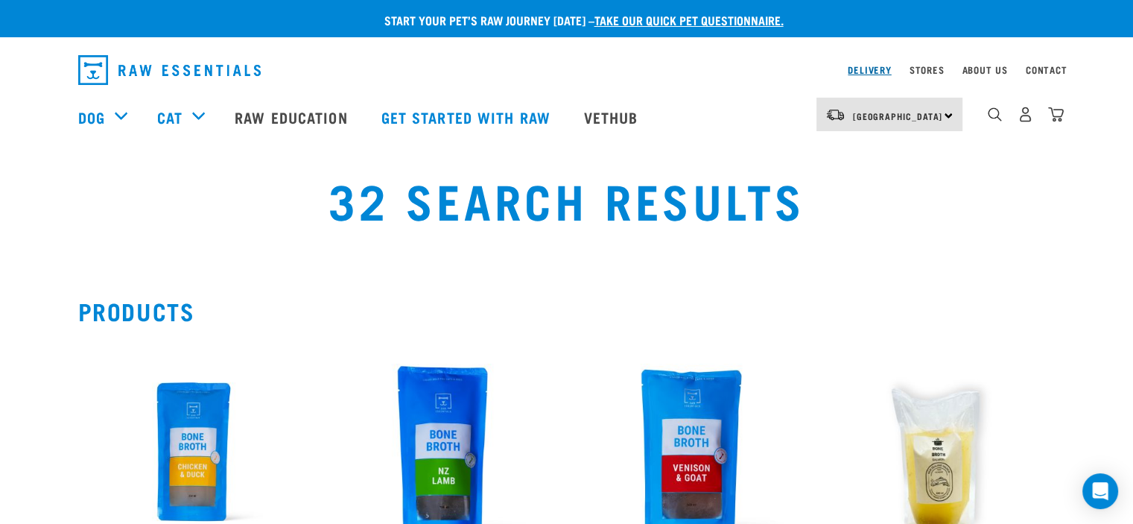
click at [879, 71] on link "Delivery" at bounding box center [869, 69] width 43 height 5
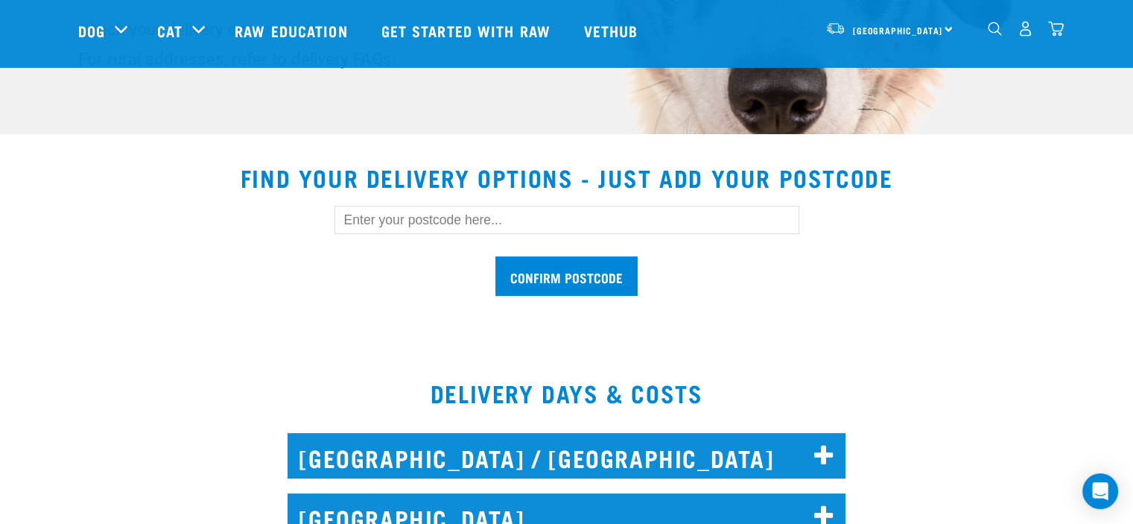
scroll to position [447, 0]
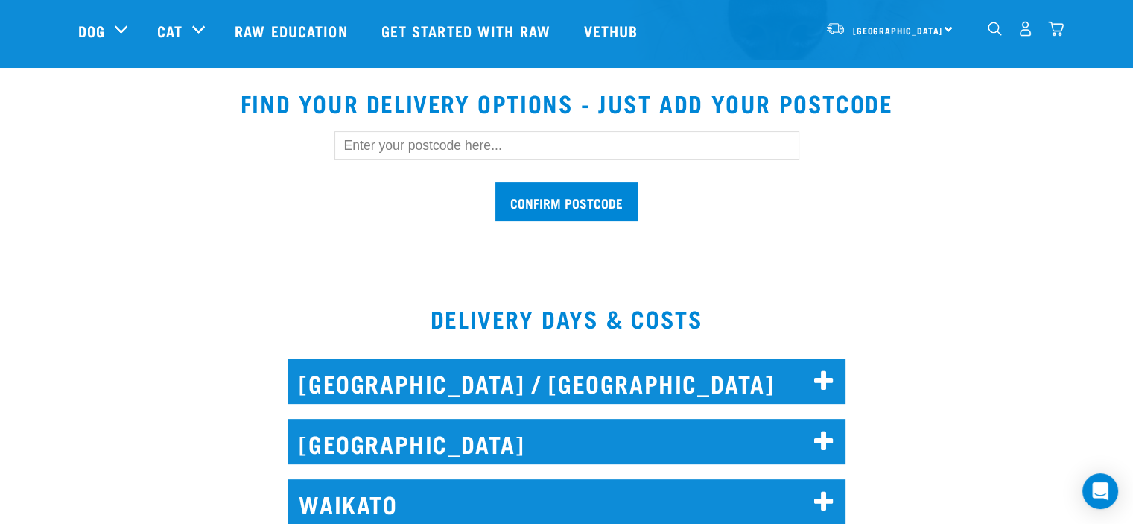
click at [464, 142] on input "text" at bounding box center [567, 145] width 465 height 28
type input "3620"
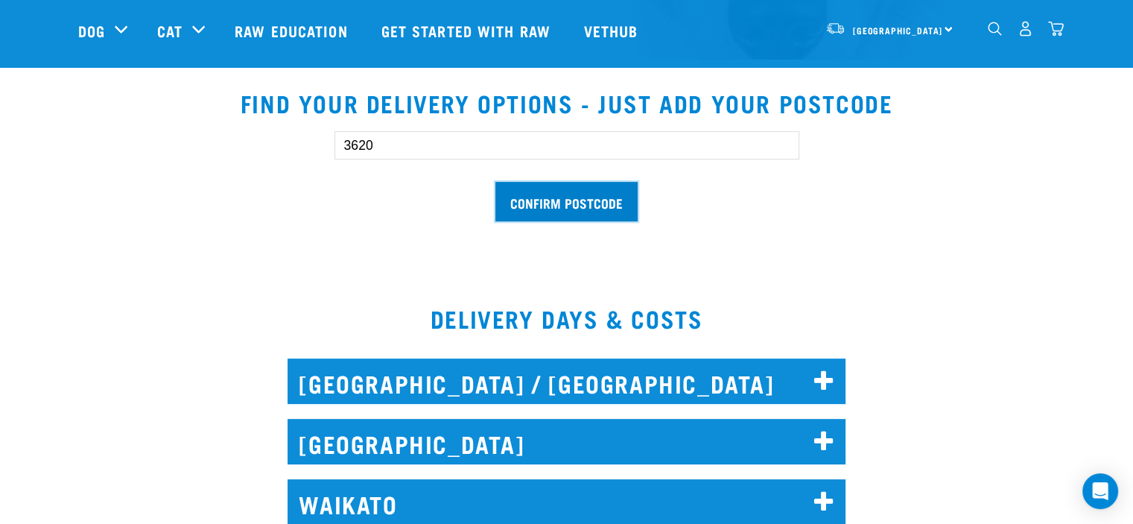
click at [554, 203] on input "Confirm postcode" at bounding box center [566, 201] width 142 height 39
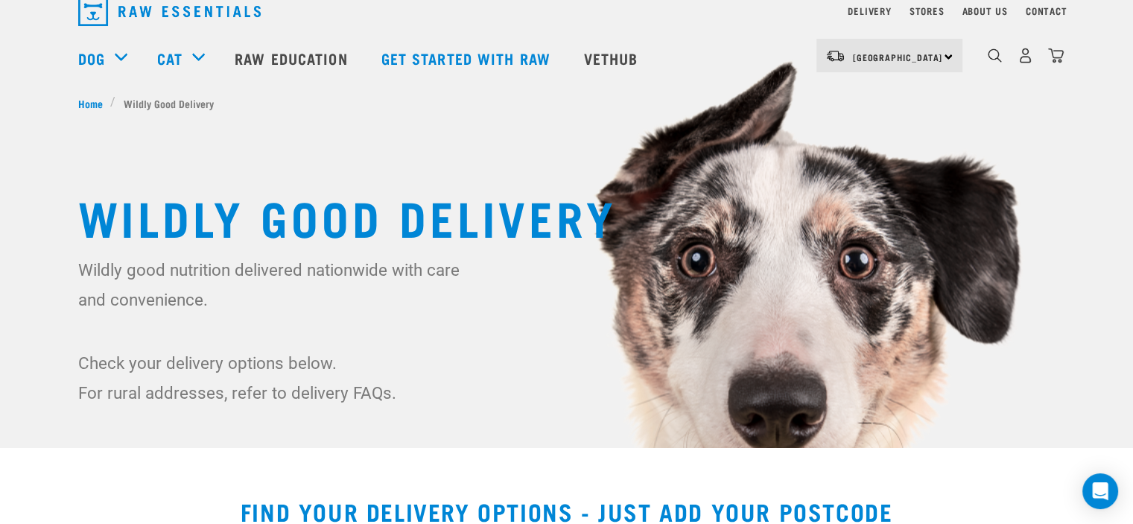
scroll to position [0, 0]
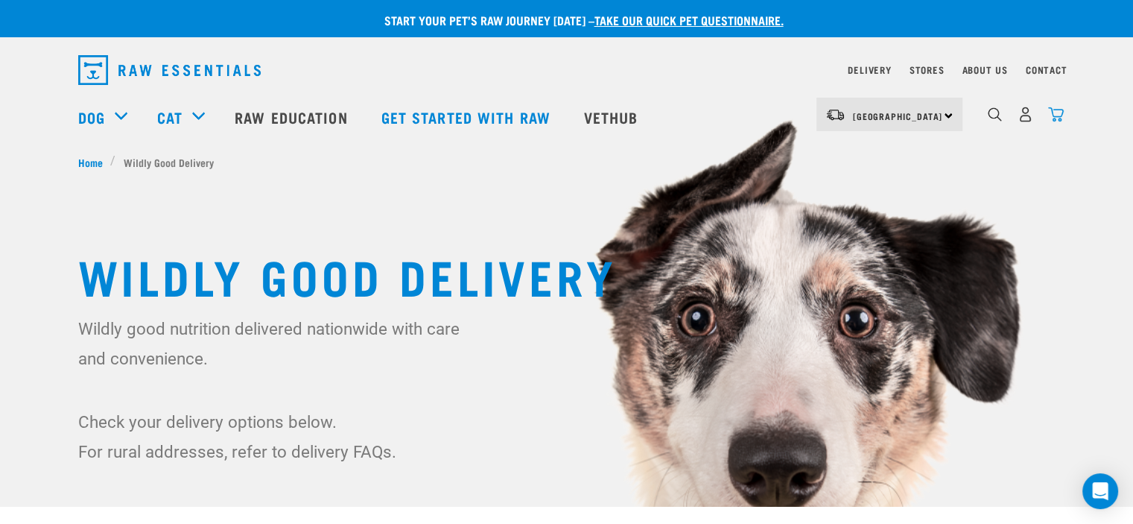
click at [1056, 120] on img "dropdown navigation" at bounding box center [1056, 115] width 16 height 16
